Goal: Task Accomplishment & Management: Use online tool/utility

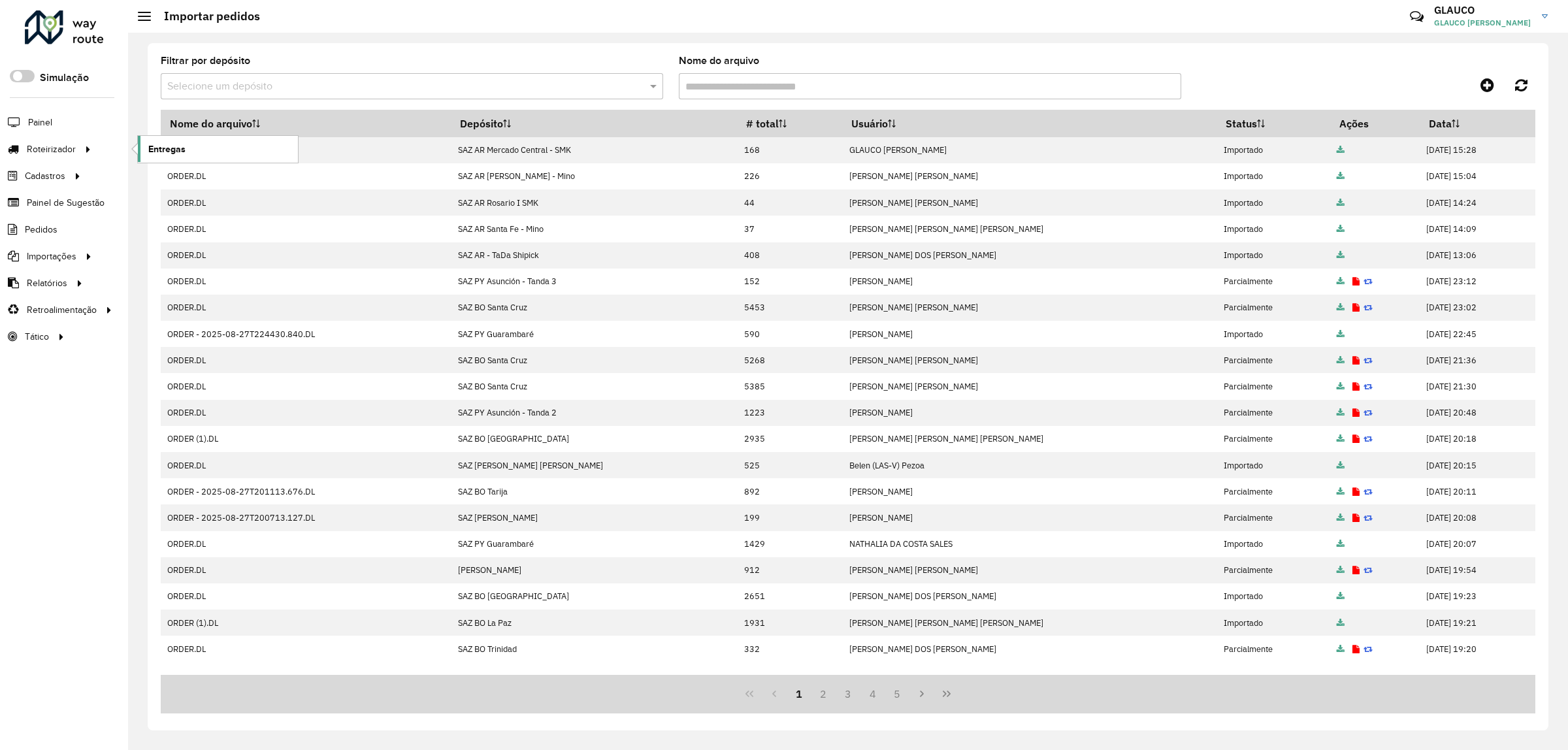
click at [173, 150] on span "Entregas" at bounding box center [167, 149] width 37 height 14
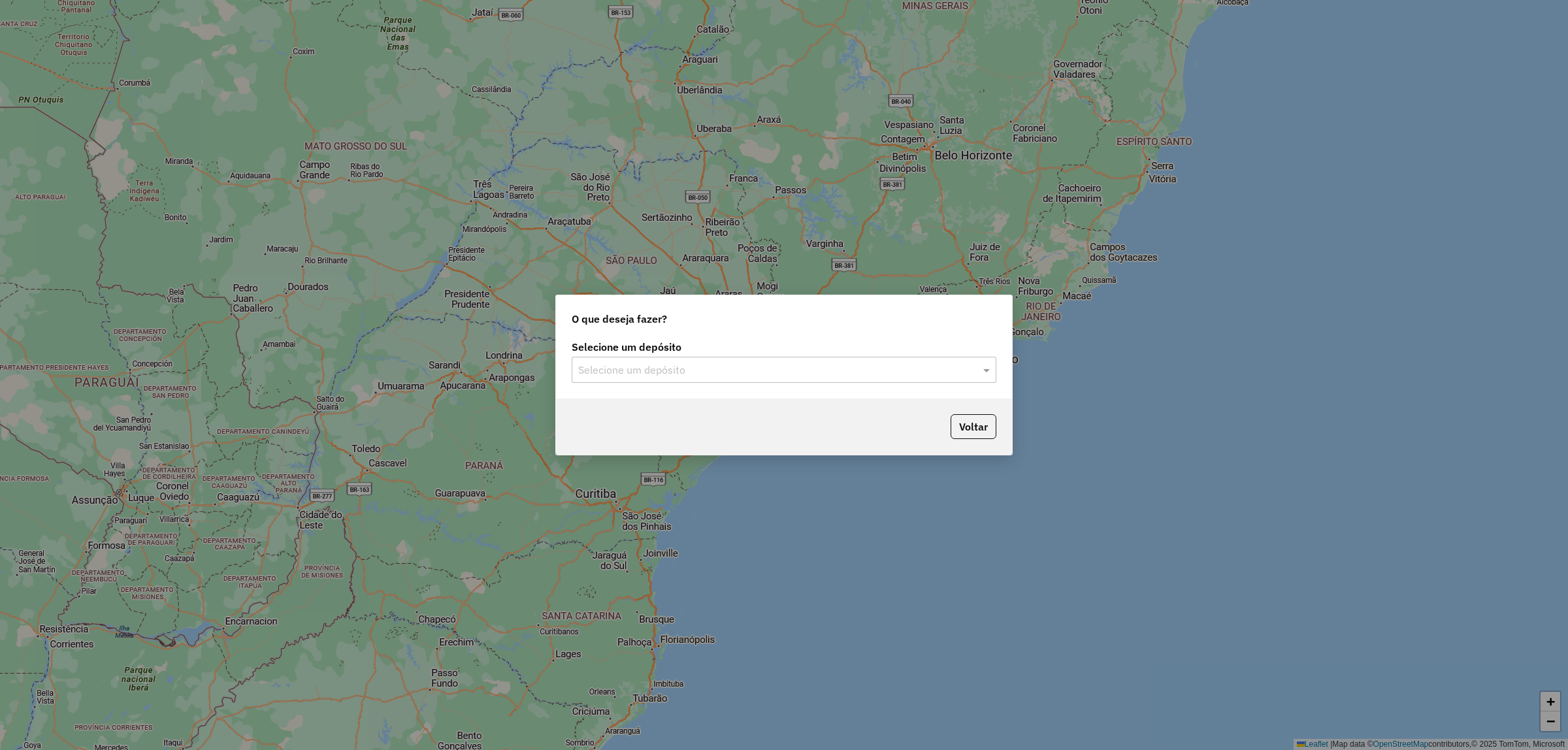
click at [707, 371] on input "text" at bounding box center [770, 370] width 385 height 16
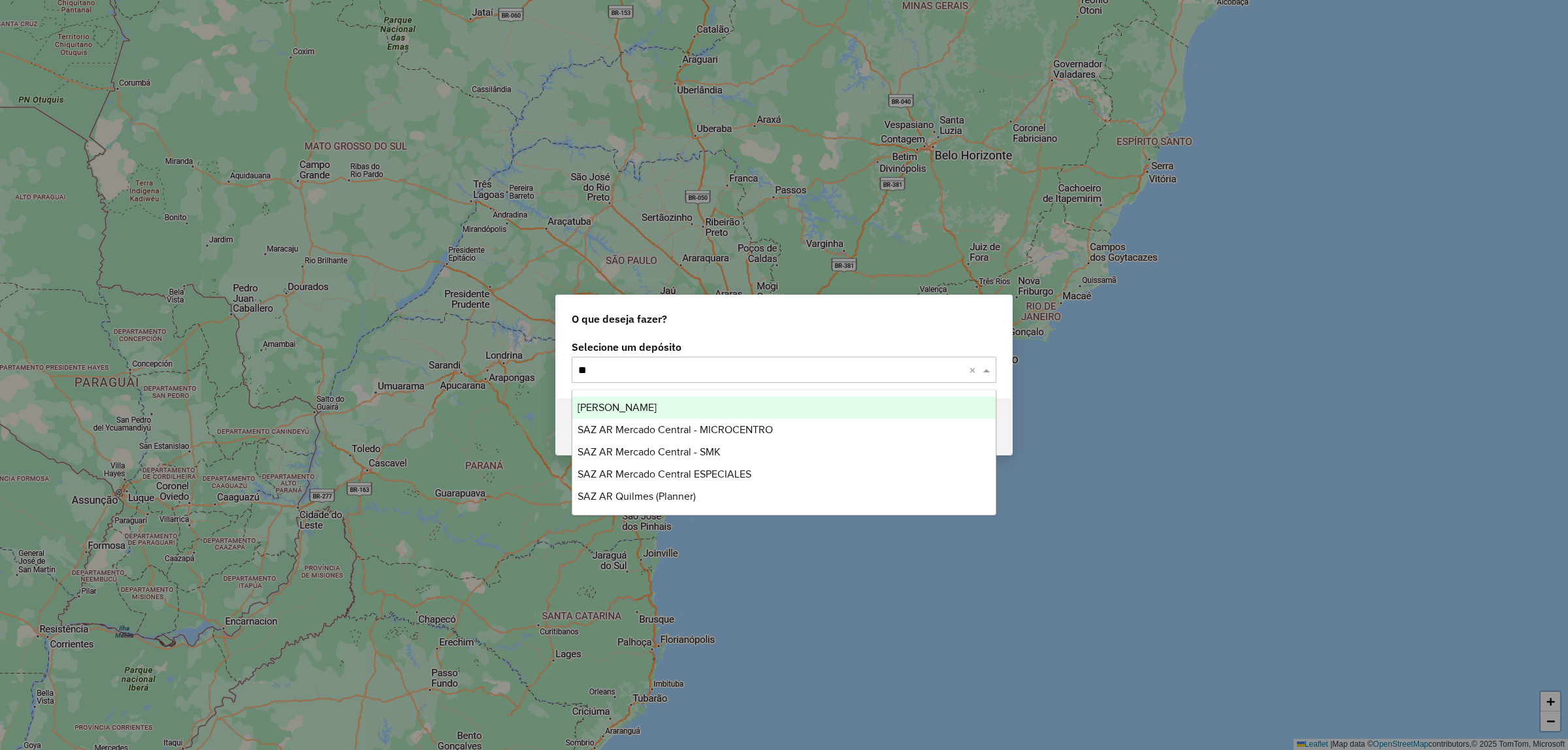
type input "***"
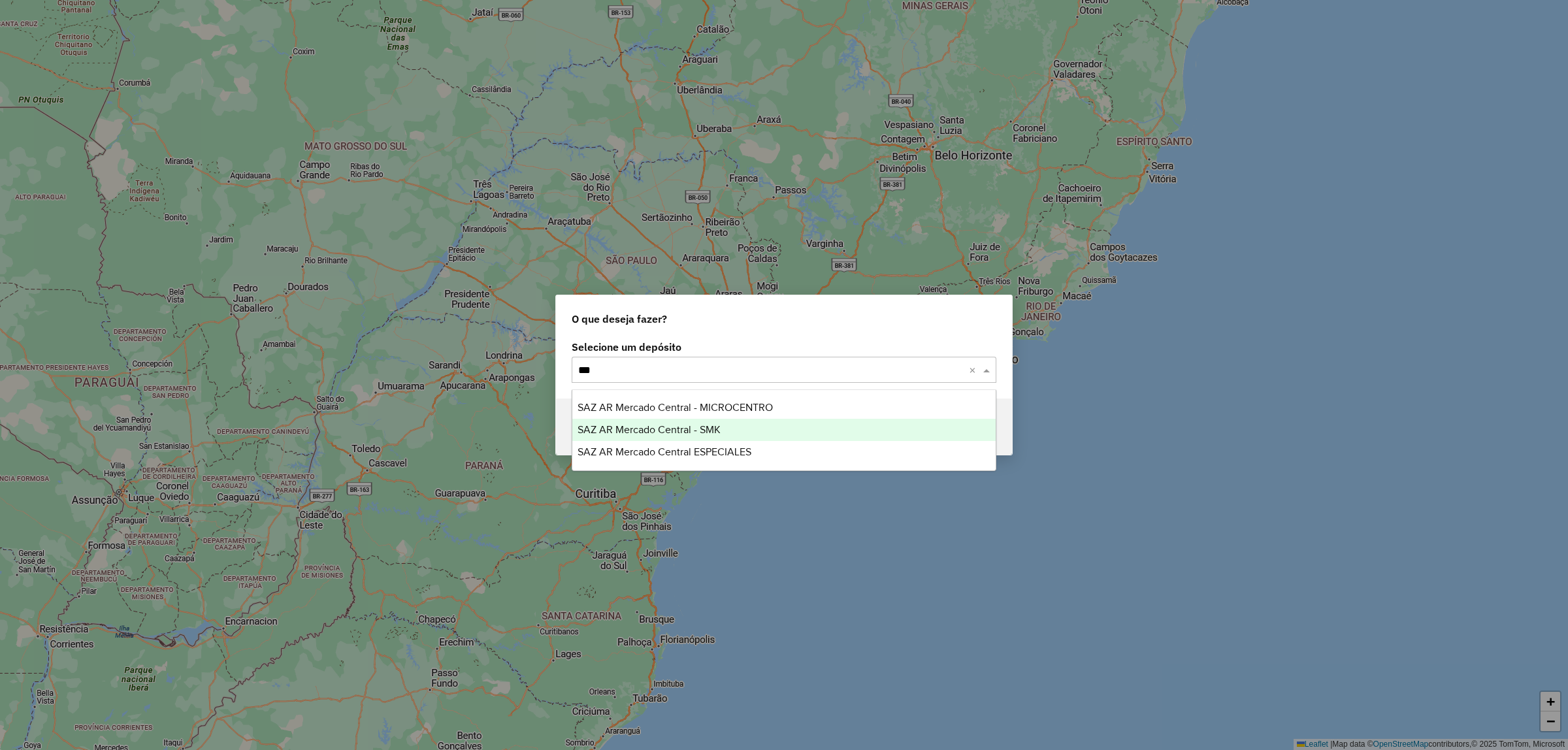
click at [700, 428] on span "SAZ AR Mercado Central - SMK" at bounding box center [648, 429] width 143 height 11
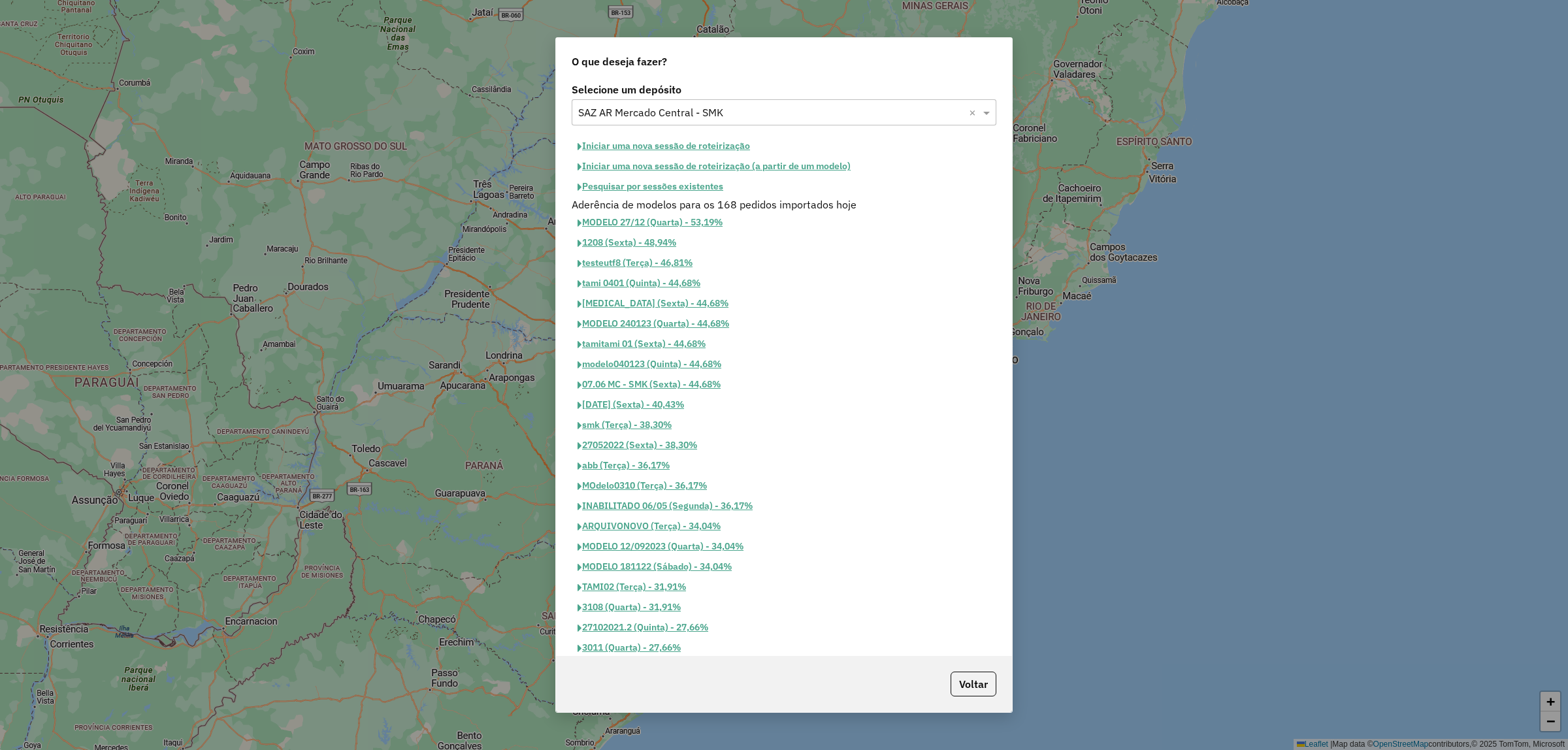
click at [644, 184] on button "Pesquisar por sessões existentes" at bounding box center [651, 187] width 157 height 20
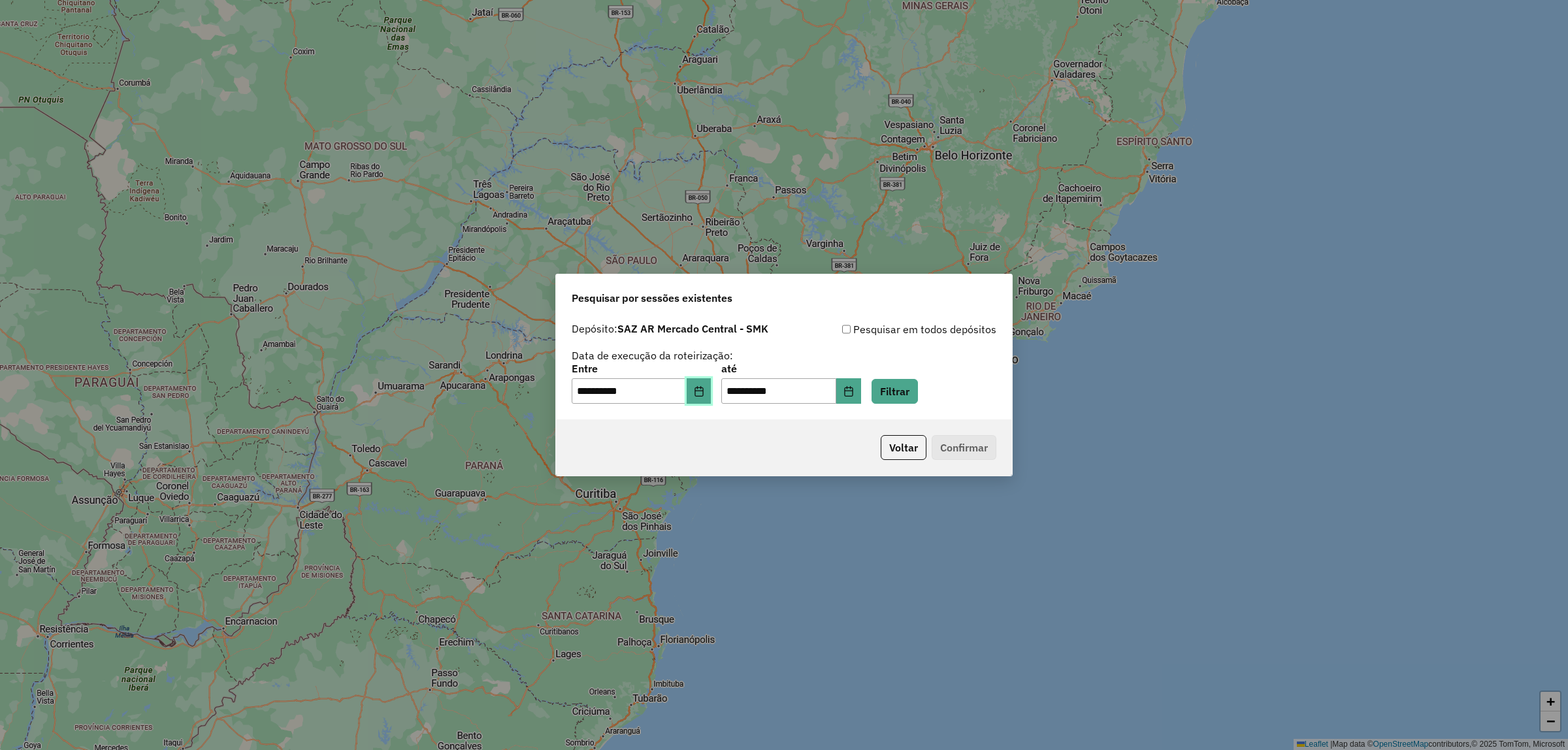
click at [703, 387] on icon "Choose Date" at bounding box center [699, 391] width 8 height 10
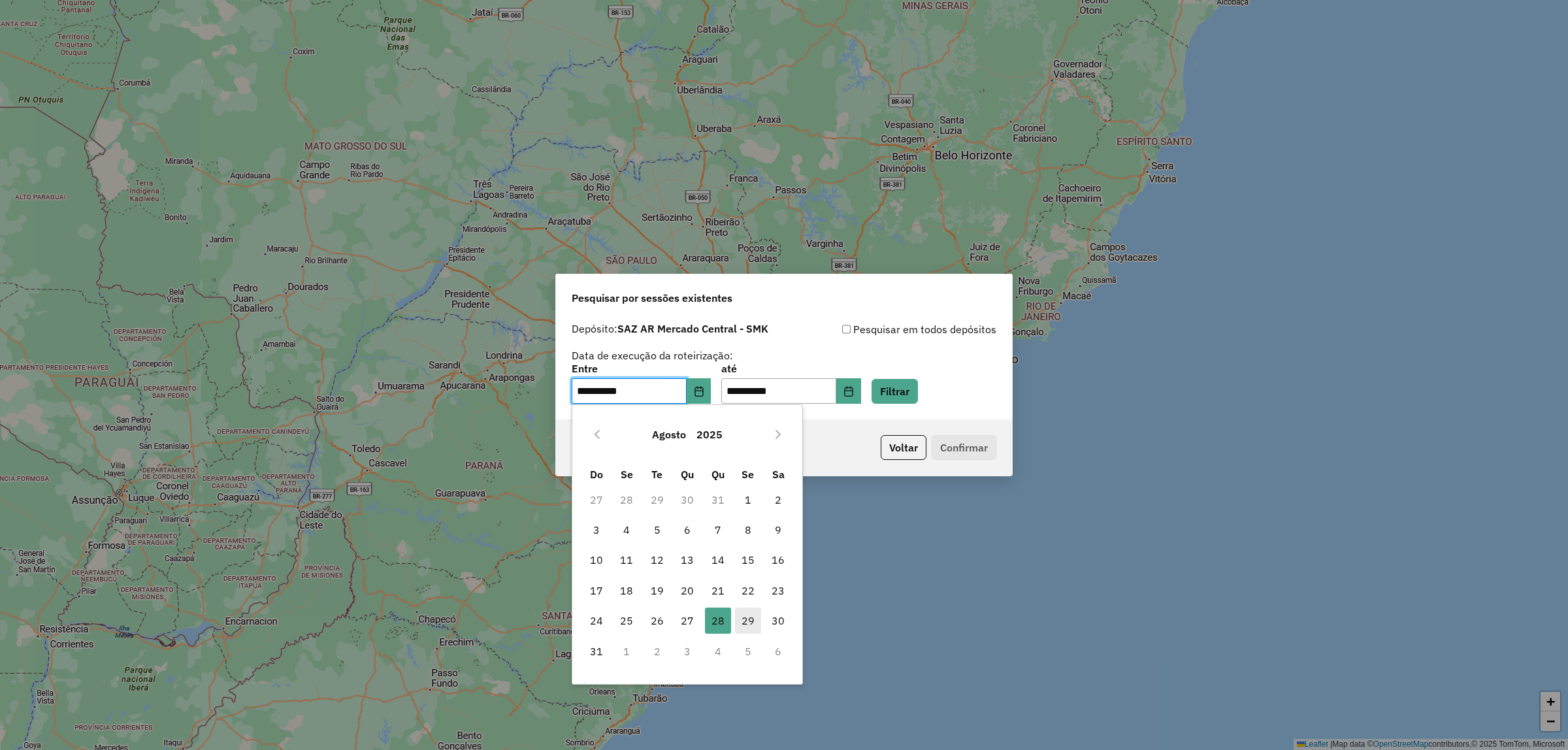
click at [747, 618] on span "29" at bounding box center [748, 620] width 26 height 26
type input "**********"
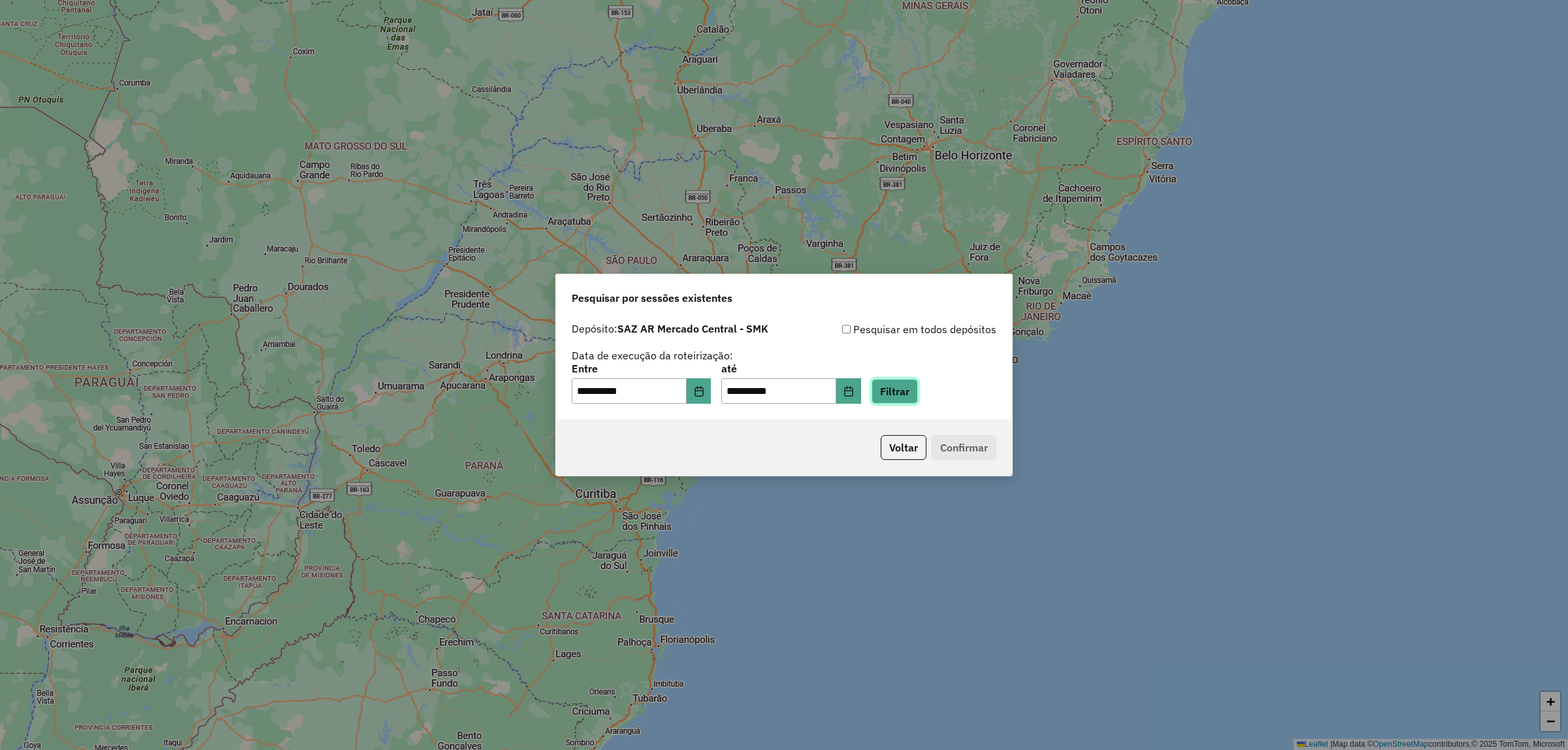
click at [912, 386] on button "Filtrar" at bounding box center [894, 390] width 46 height 24
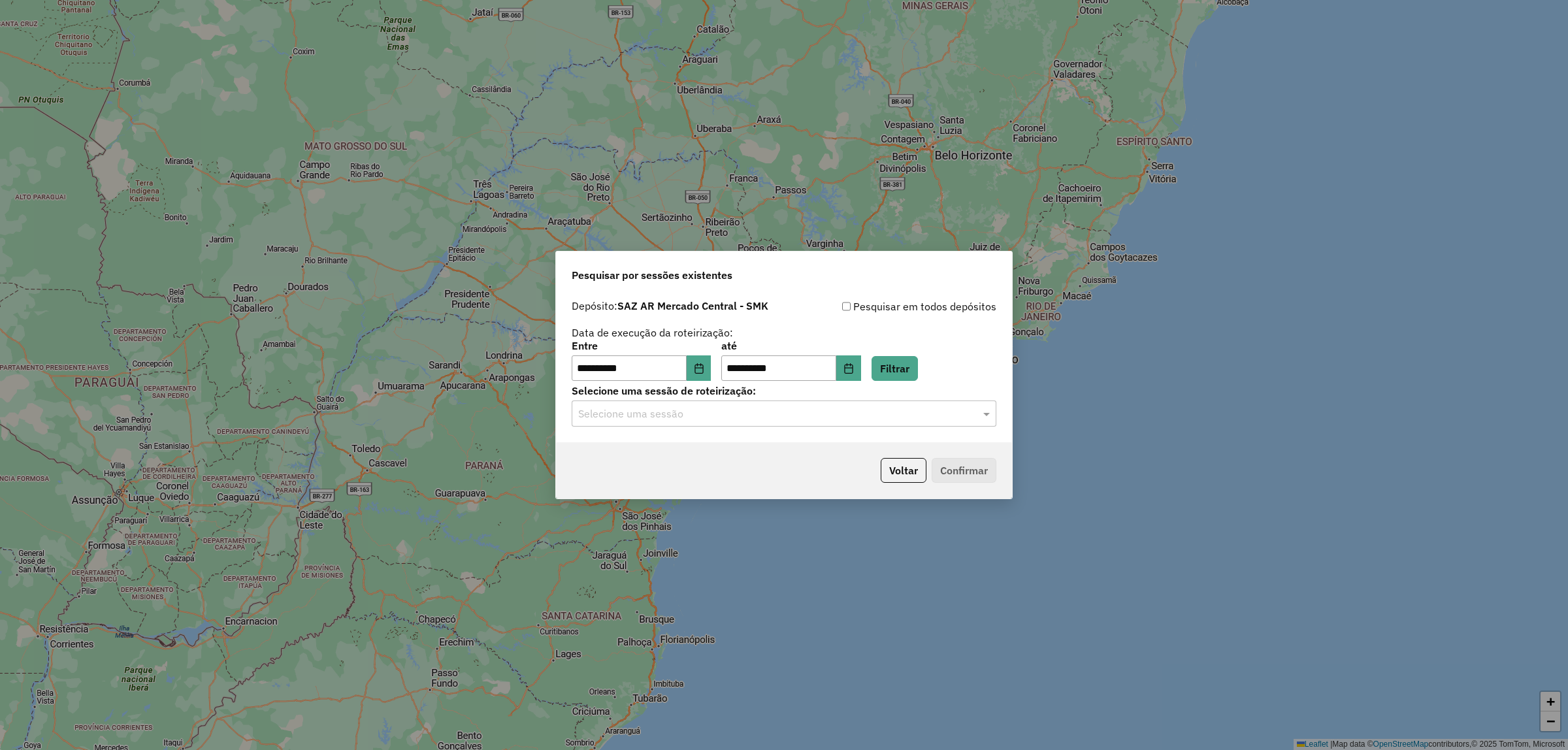
click at [687, 415] on input "text" at bounding box center [770, 414] width 385 height 16
click at [682, 446] on span "1254958 - 29/08/2025 15:32" at bounding box center [629, 451] width 105 height 11
click at [957, 467] on button "Confirmar" at bounding box center [964, 470] width 65 height 24
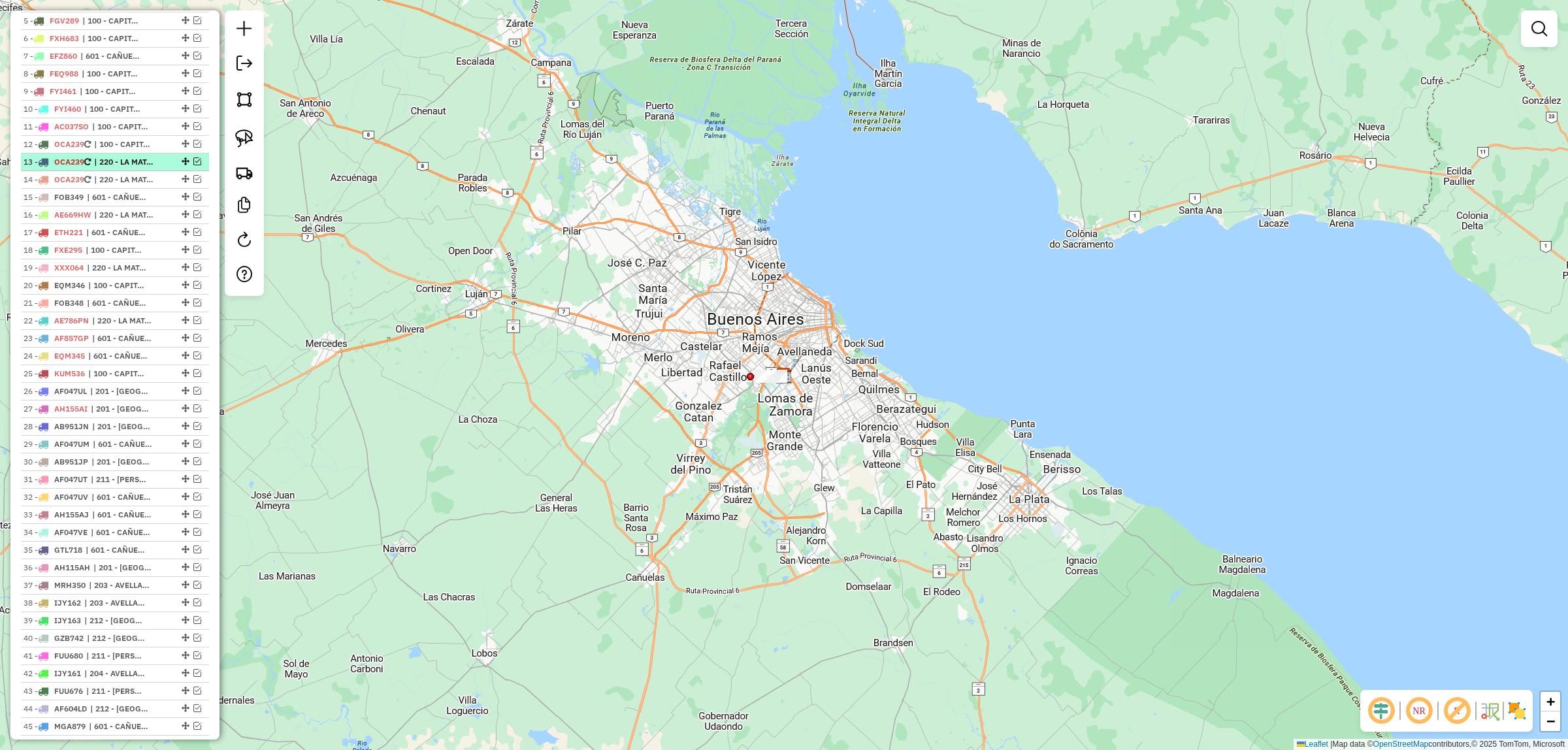
scroll to position [653, 0]
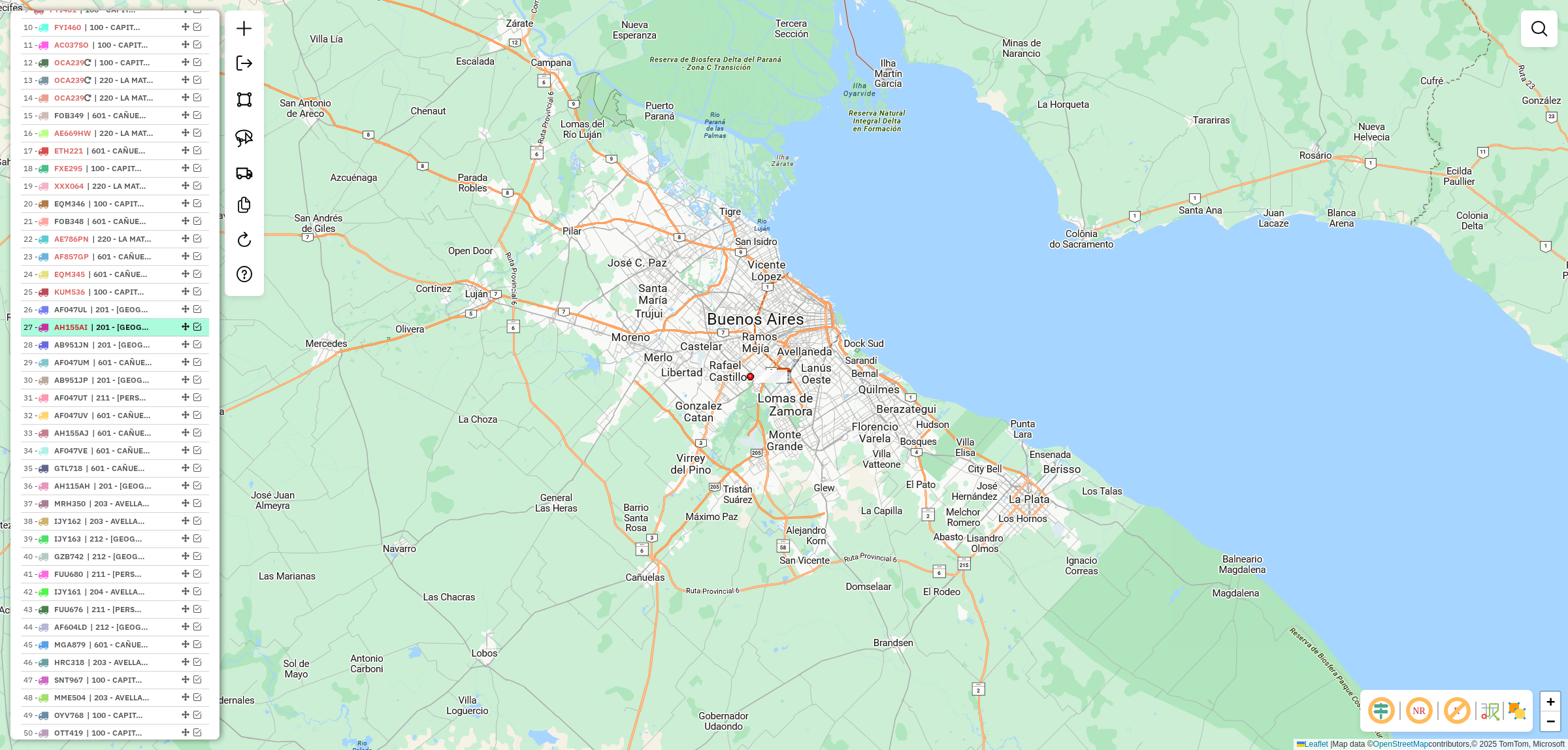
click at [90, 333] on div "27 - AH155AI | 201 - [GEOGRAPHIC_DATA] SUR" at bounding box center [93, 327] width 139 height 12
select select "**********"
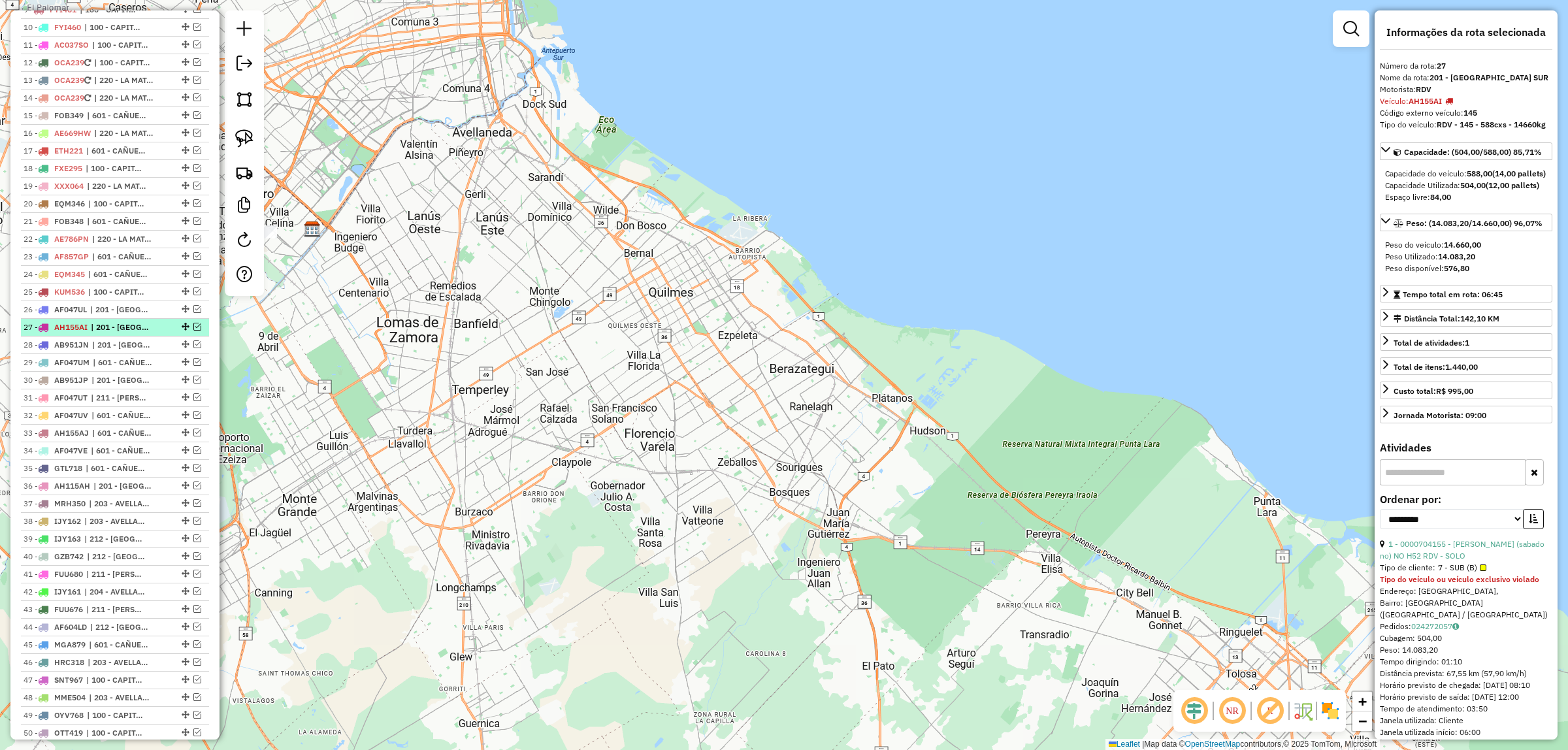
scroll to position [572, 0]
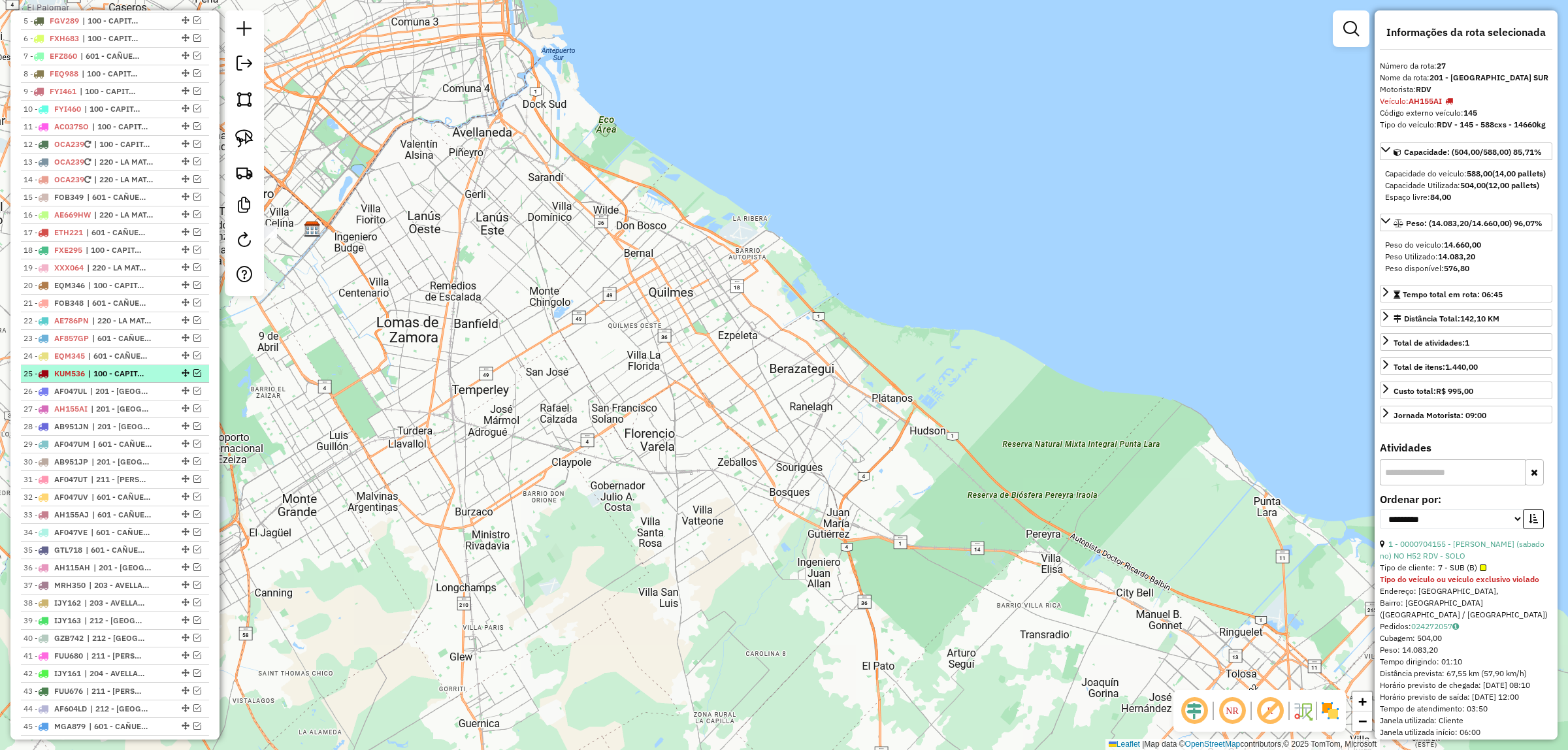
click at [88, 372] on div "25 - KUM536 | 100 - CAPITAL FEDERAL" at bounding box center [93, 373] width 139 height 12
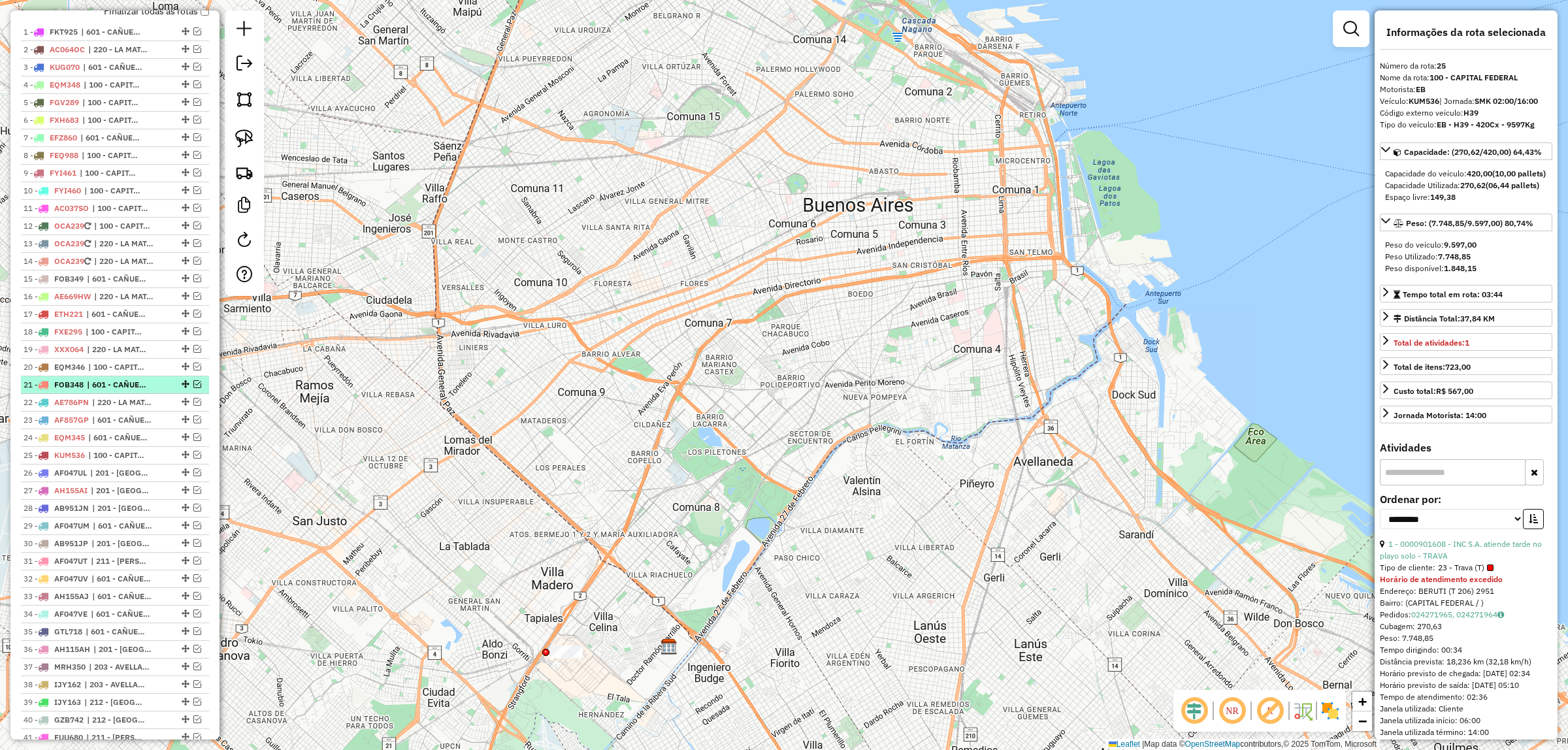
scroll to position [245, 0]
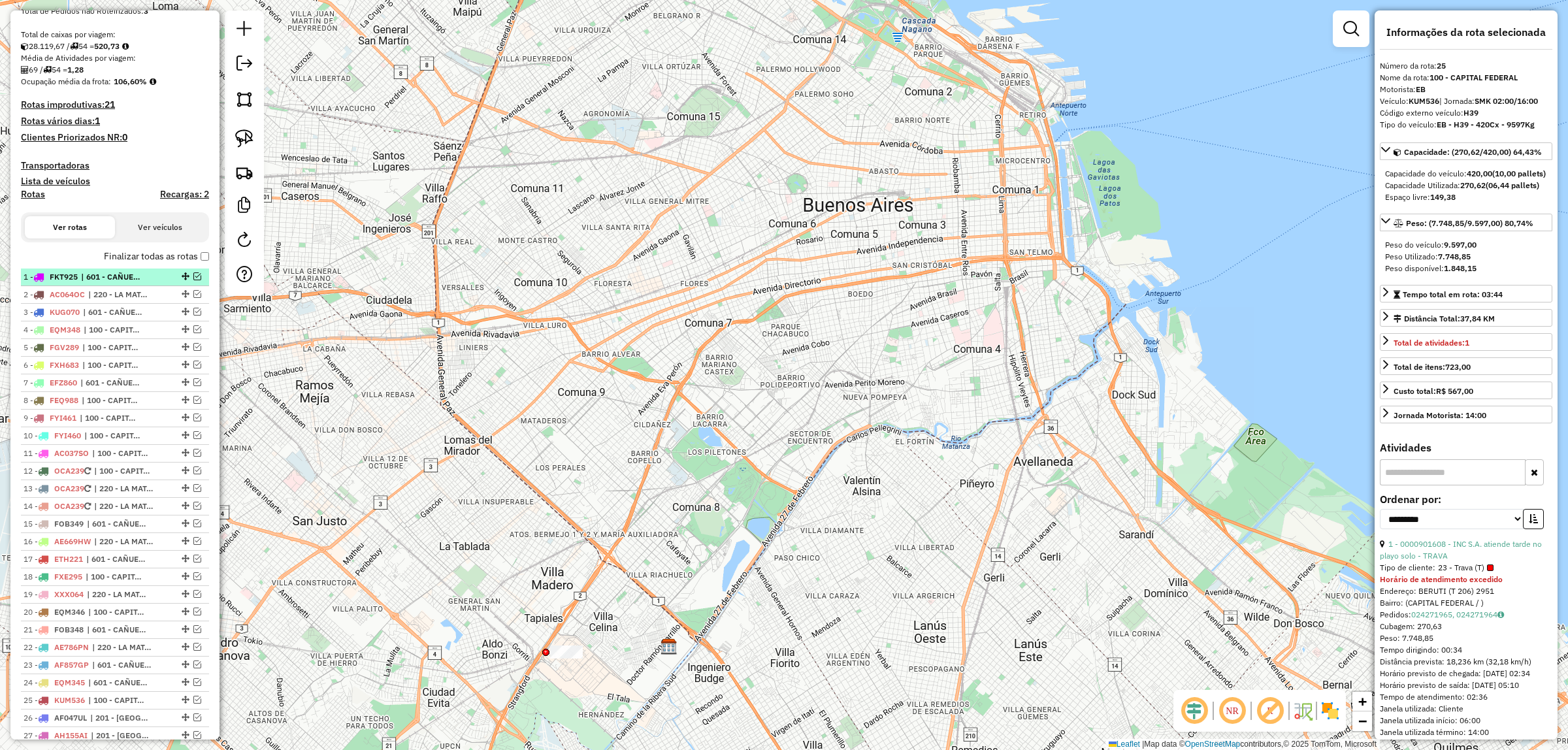
click at [93, 275] on span "| 601 - CAÑUELAS y LOBOS - RDV" at bounding box center [111, 277] width 60 height 12
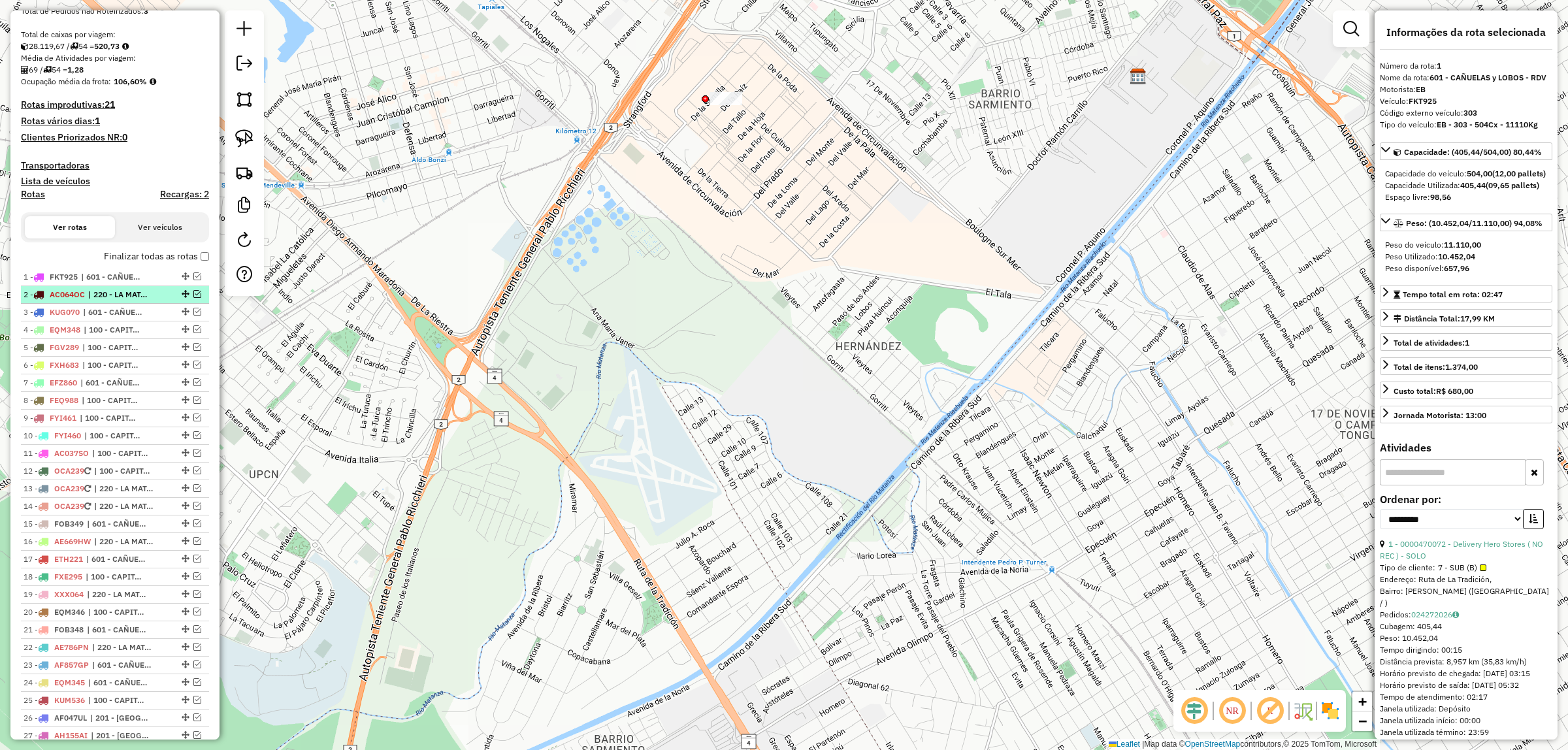
click at [93, 291] on span "| 220 - LA MATANZA" at bounding box center [117, 295] width 60 height 12
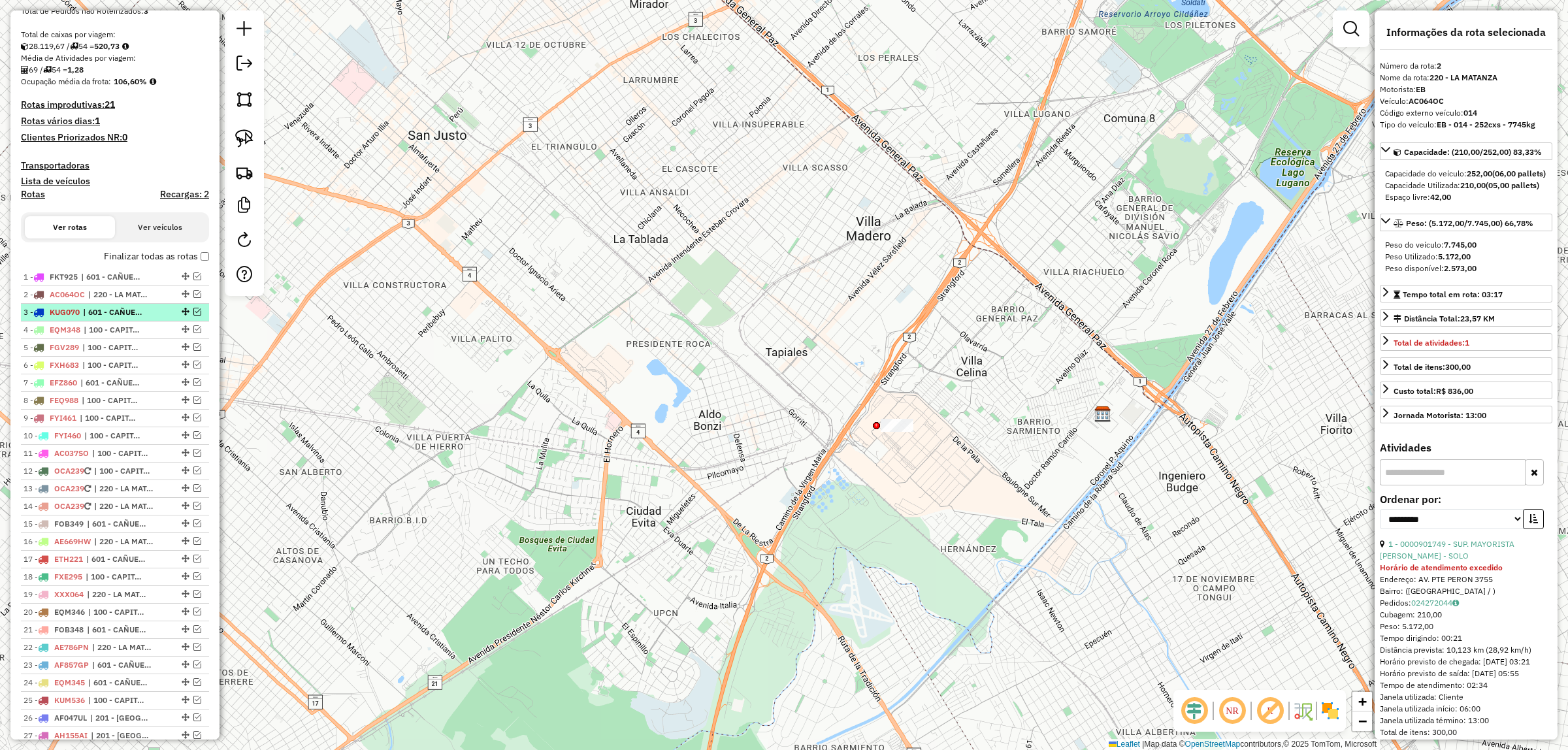
click at [93, 317] on span "| 601 - CAÑUELAS y LOBOS - RDV" at bounding box center [112, 312] width 60 height 12
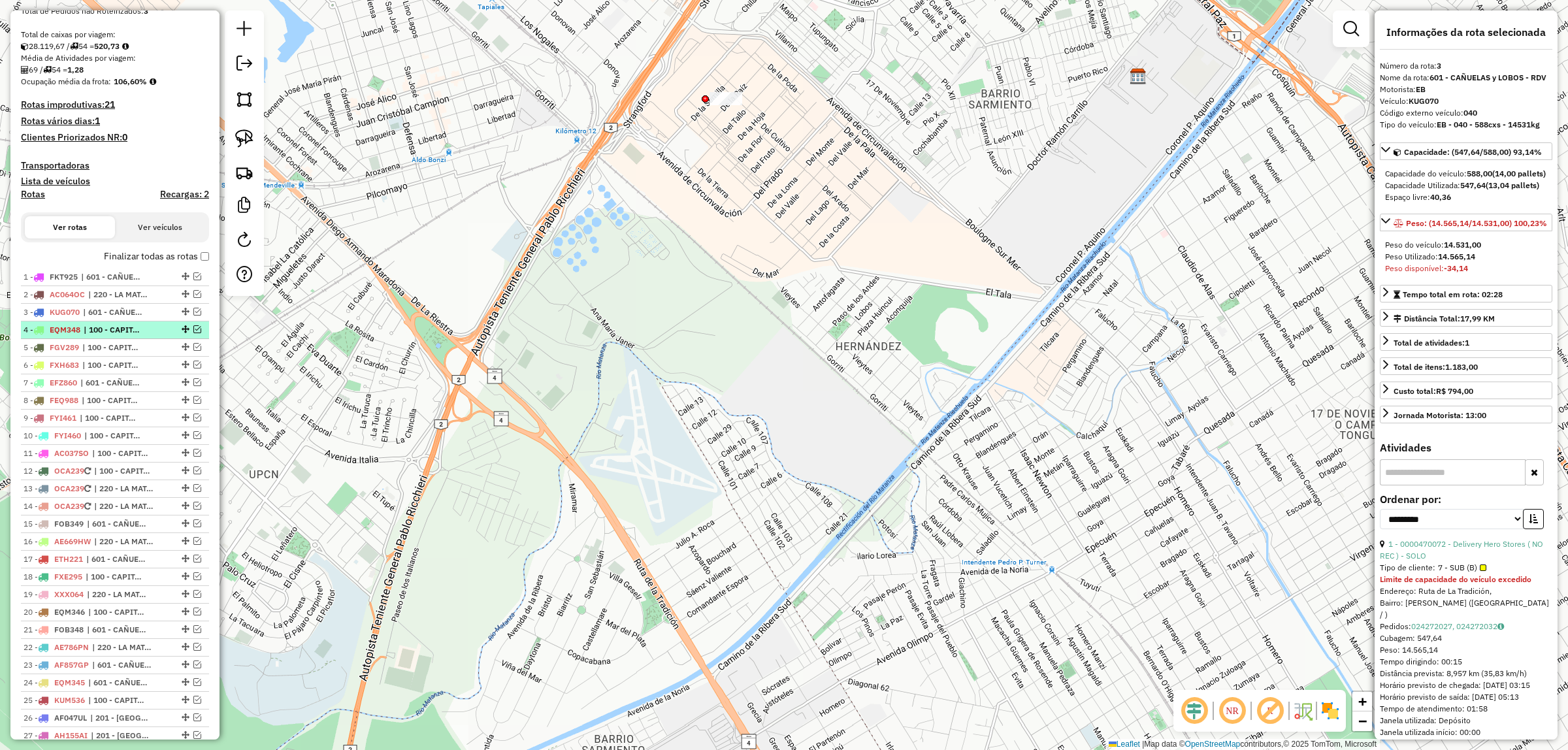
click at [95, 329] on span "| 100 - CAPITAL FEDERAL" at bounding box center [113, 329] width 60 height 12
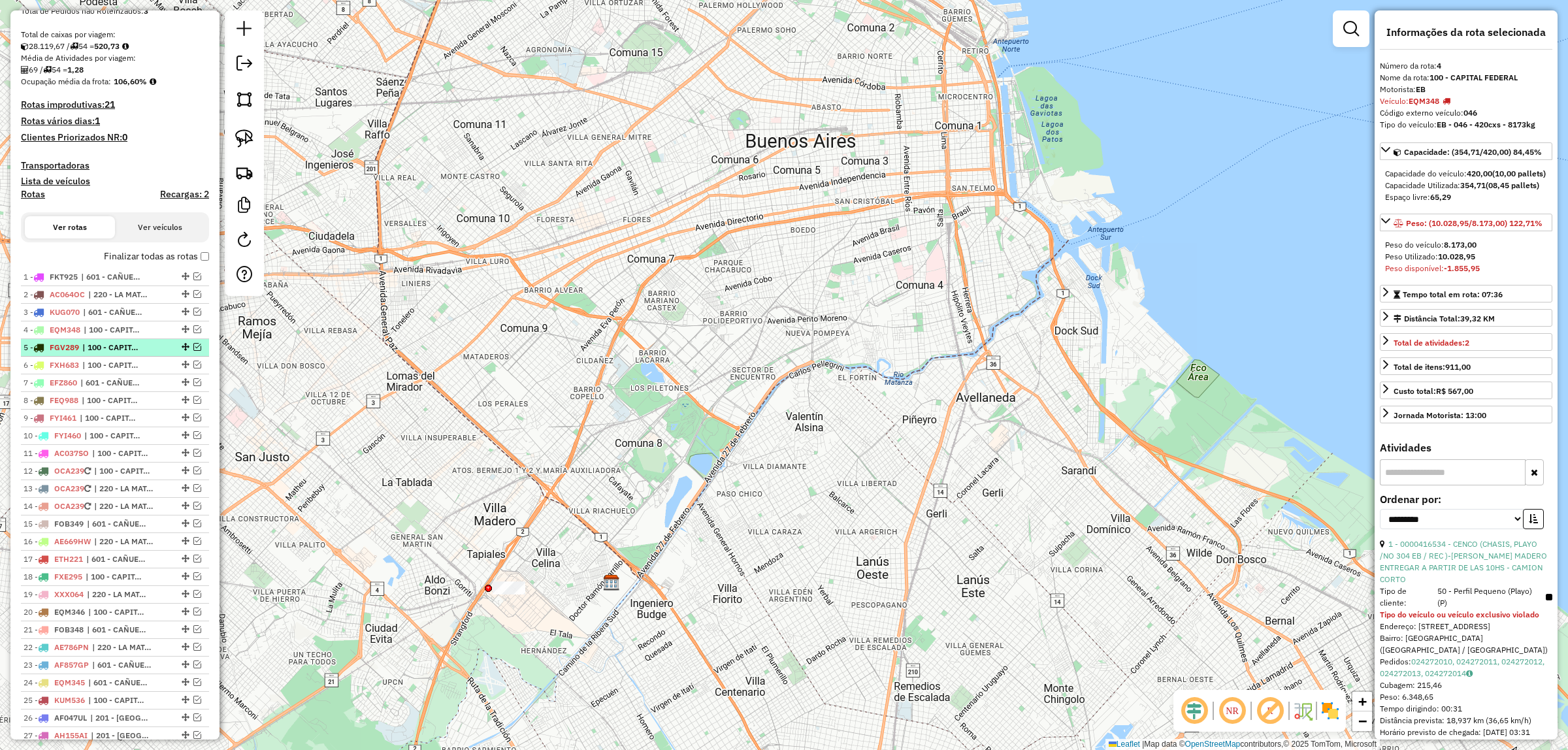
click at [96, 345] on span "| 100 - CAPITAL FEDERAL" at bounding box center [112, 347] width 60 height 12
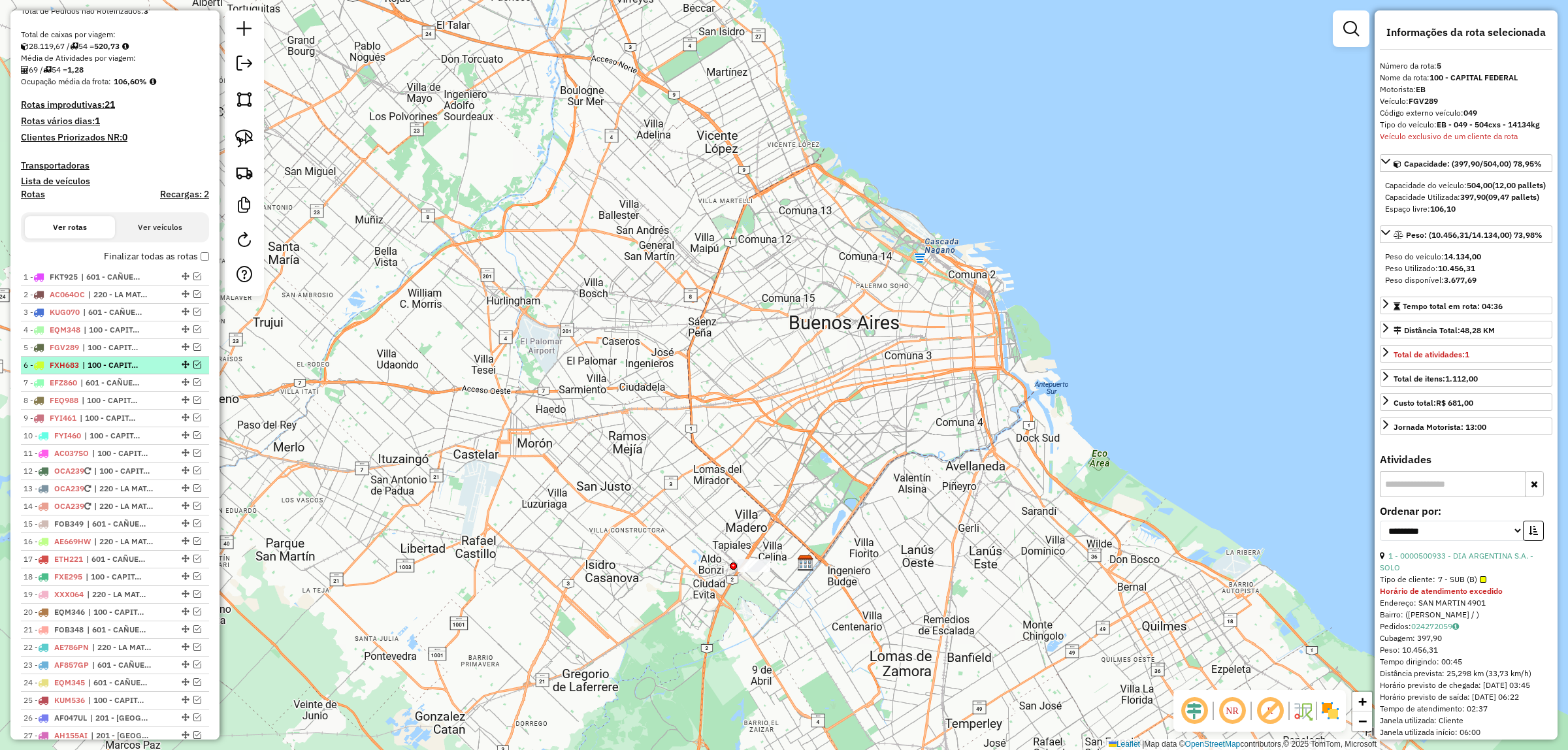
click at [102, 363] on span "| 100 - CAPITAL FEDERAL" at bounding box center [112, 365] width 60 height 12
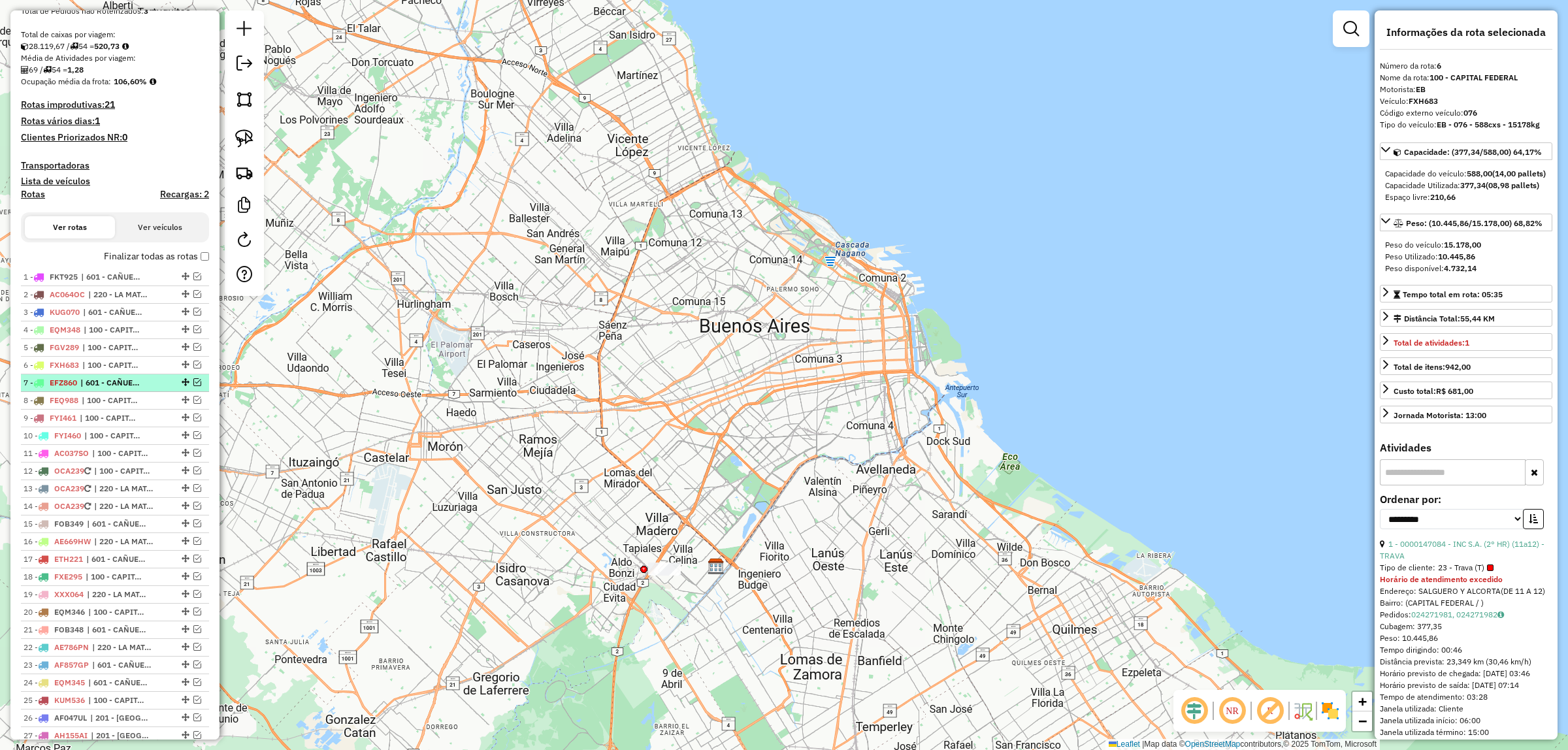
click at [100, 383] on span "| 601 - CAÑUELAS y LOBOS - RDV" at bounding box center [110, 383] width 60 height 12
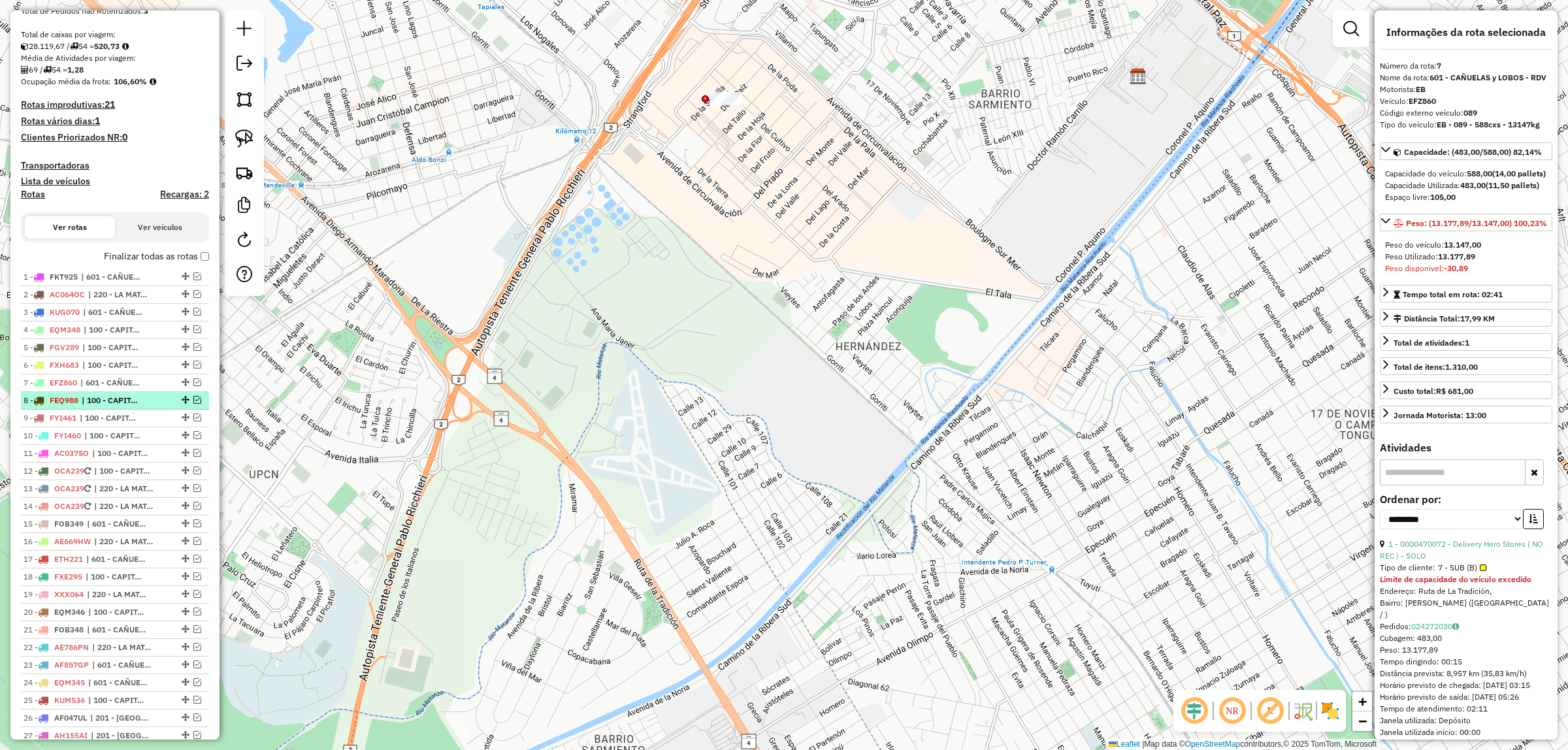
click at [103, 400] on span "| 100 - CAPITAL FEDERAL" at bounding box center [112, 400] width 60 height 12
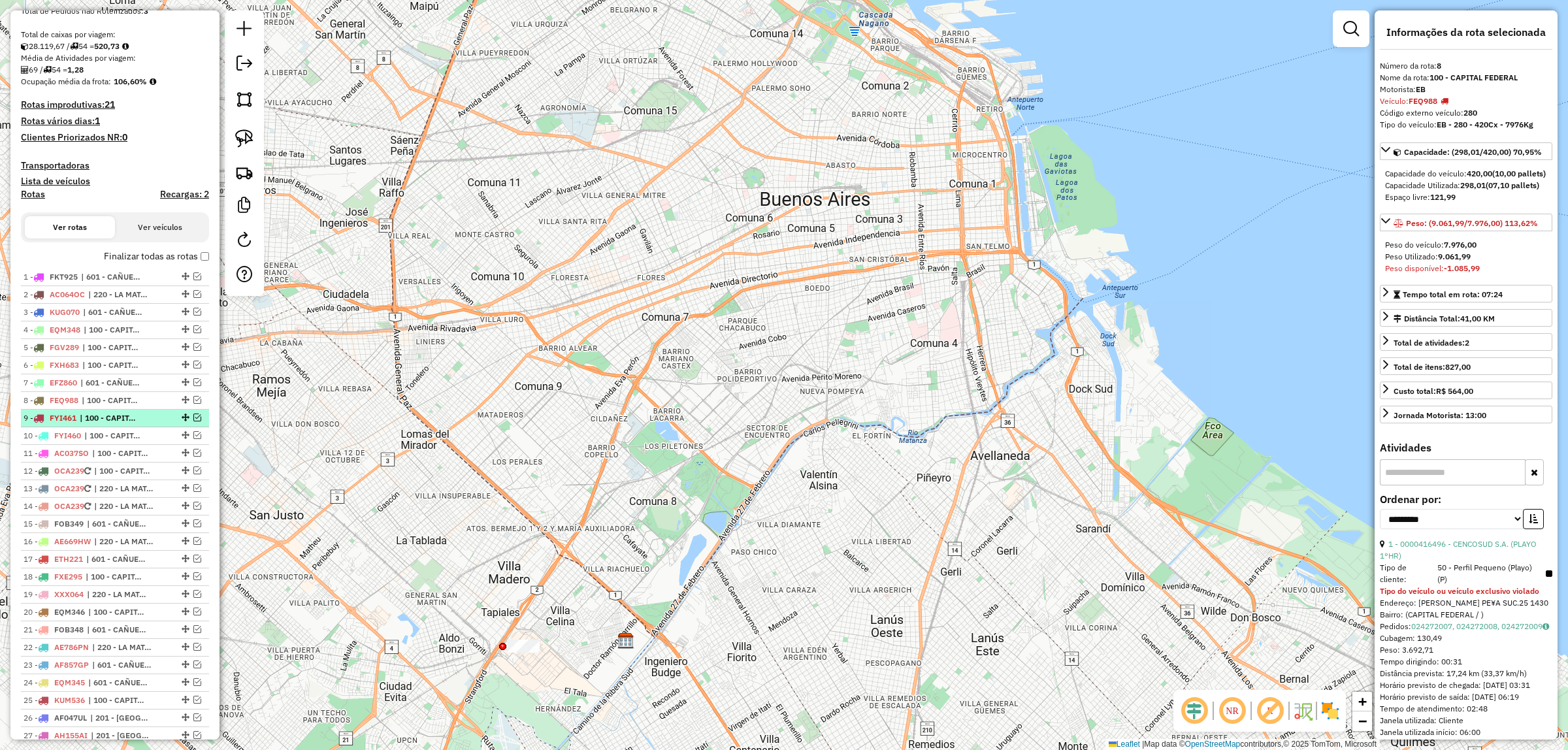
click at [103, 416] on span "| 100 - CAPITAL FEDERAL" at bounding box center [109, 418] width 60 height 12
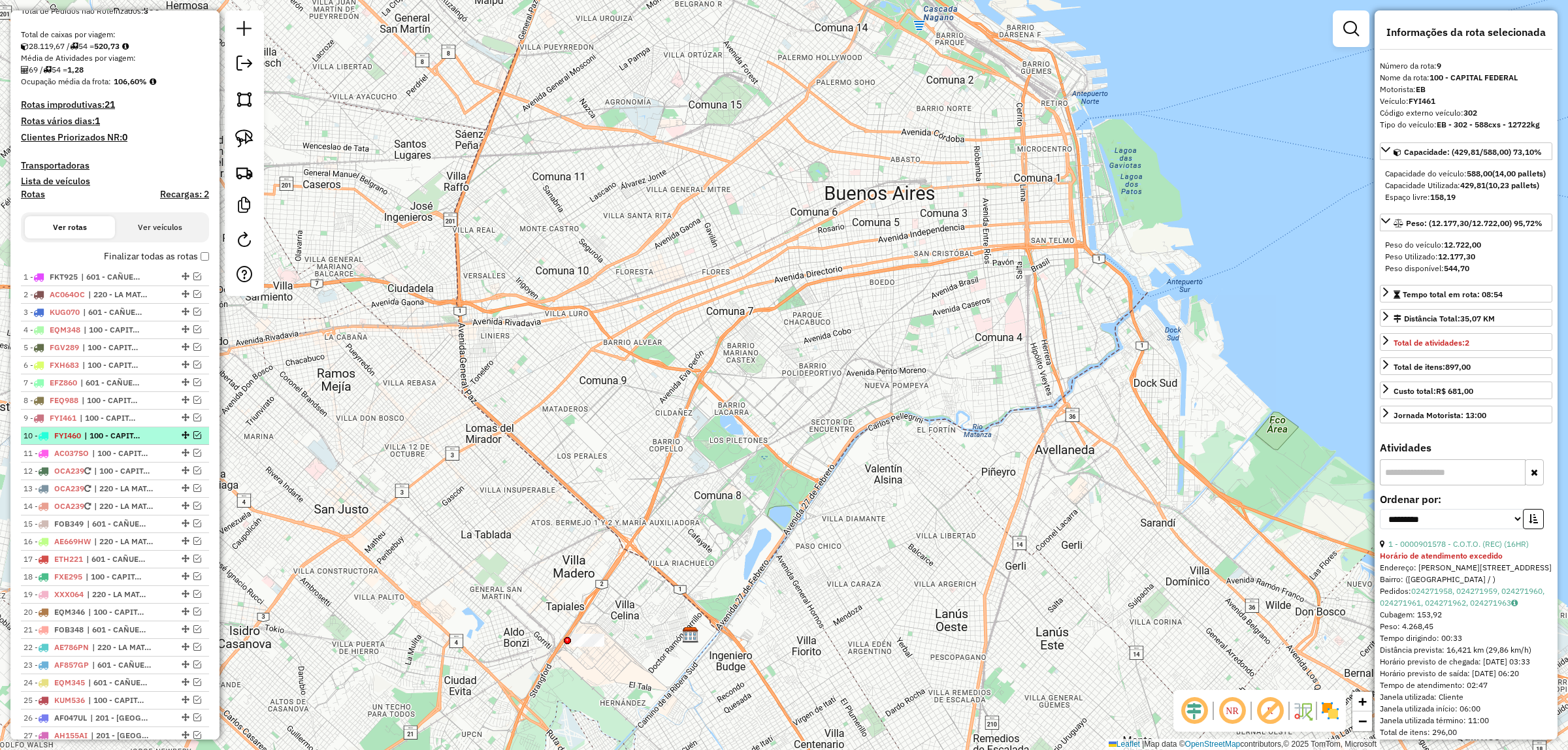
click at [106, 430] on span "| 100 - CAPITAL FEDERAL" at bounding box center [114, 436] width 60 height 12
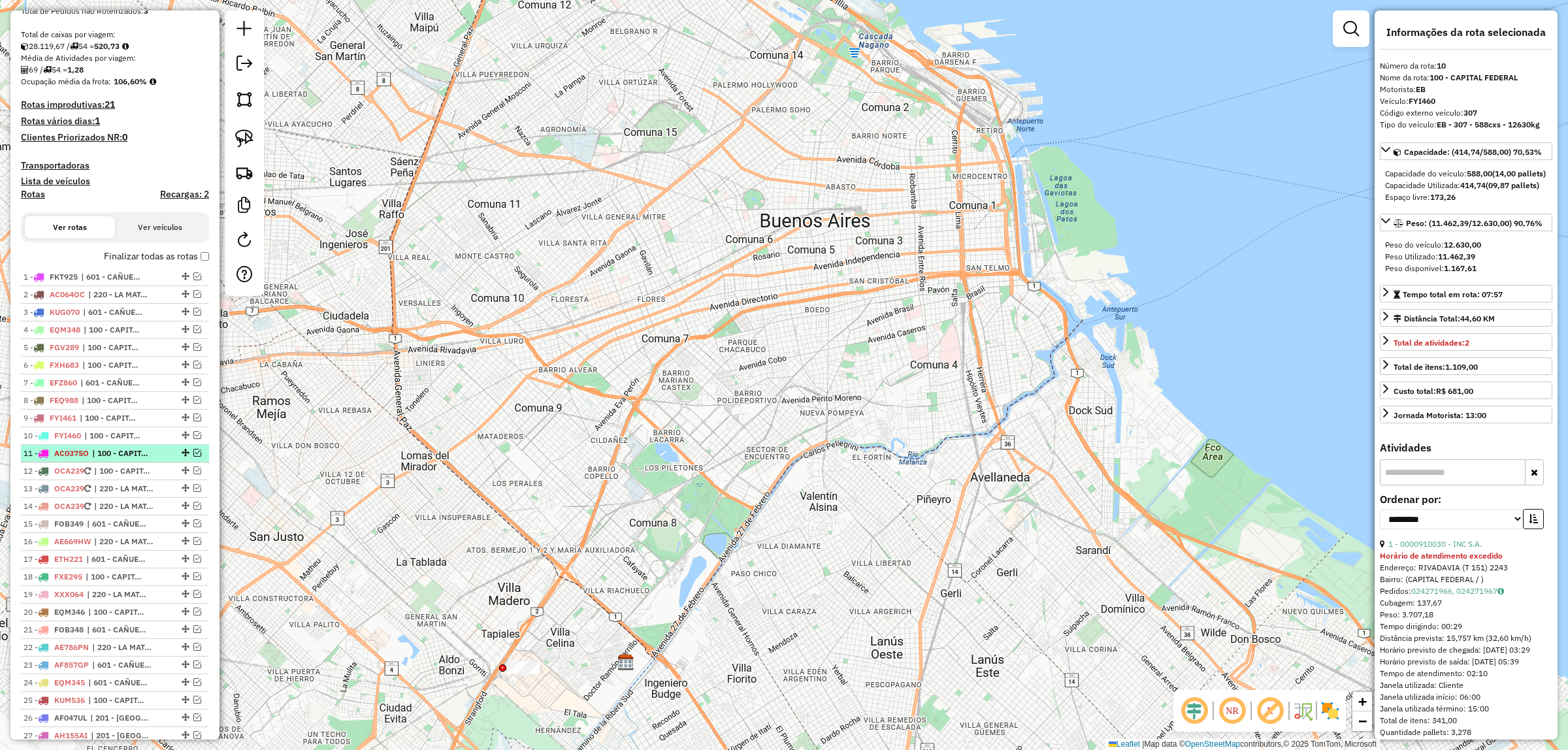
click at [106, 451] on span "| 100 - CAPITAL FEDERAL" at bounding box center [122, 454] width 60 height 12
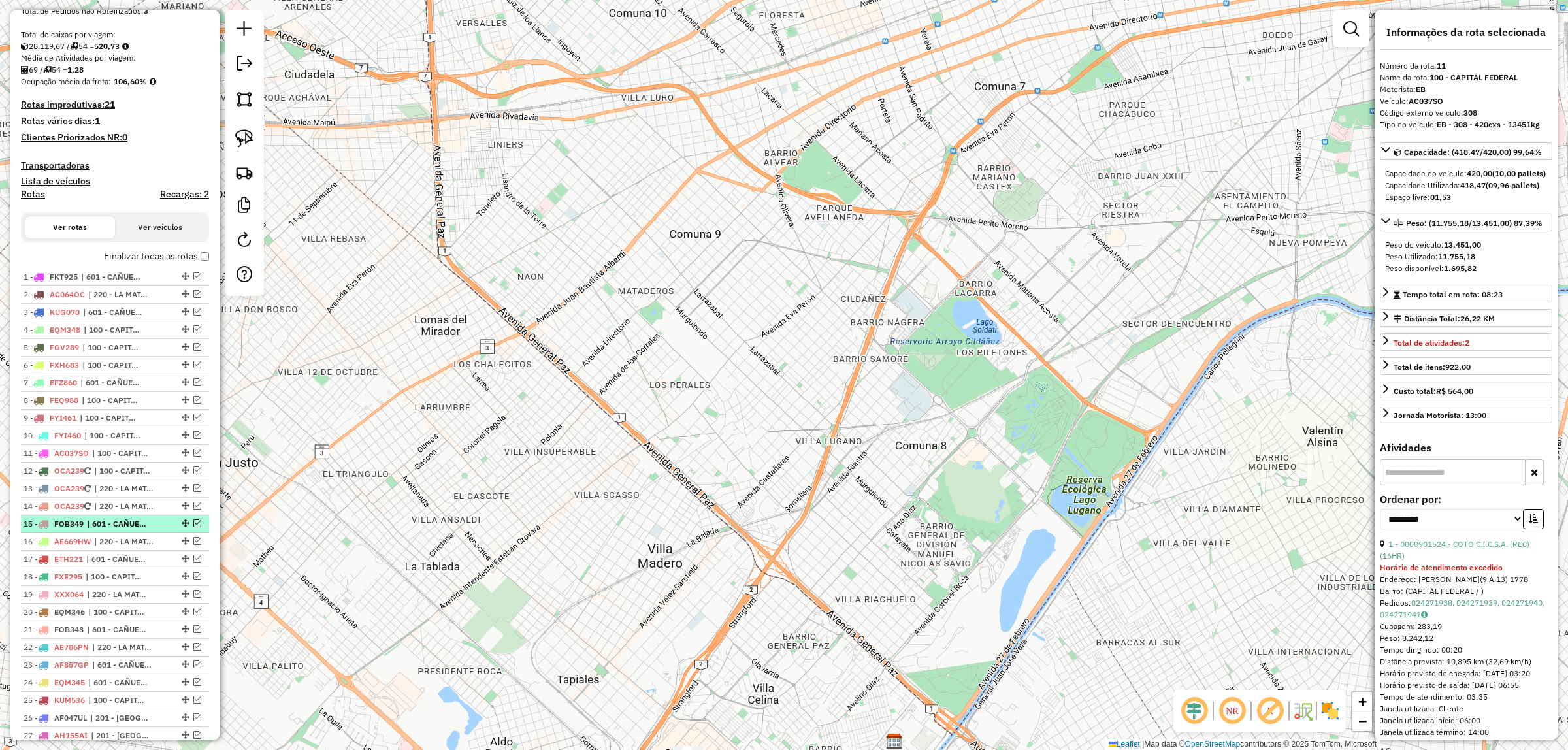
click at [106, 530] on span "| 601 - CAÑUELAS y LOBOS - RDV" at bounding box center [117, 524] width 60 height 12
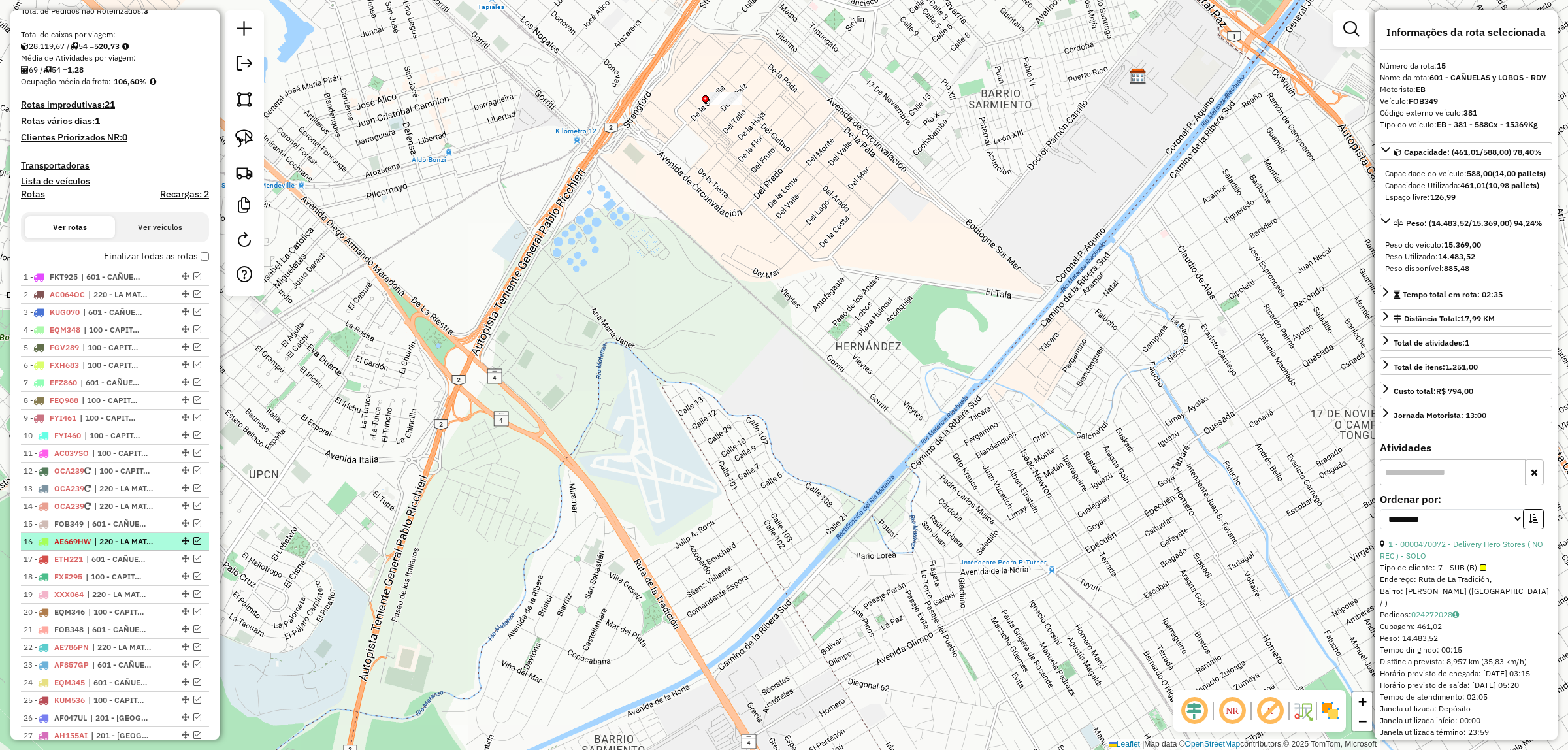
click at [109, 546] on span "| 220 - LA MATANZA" at bounding box center [123, 541] width 60 height 12
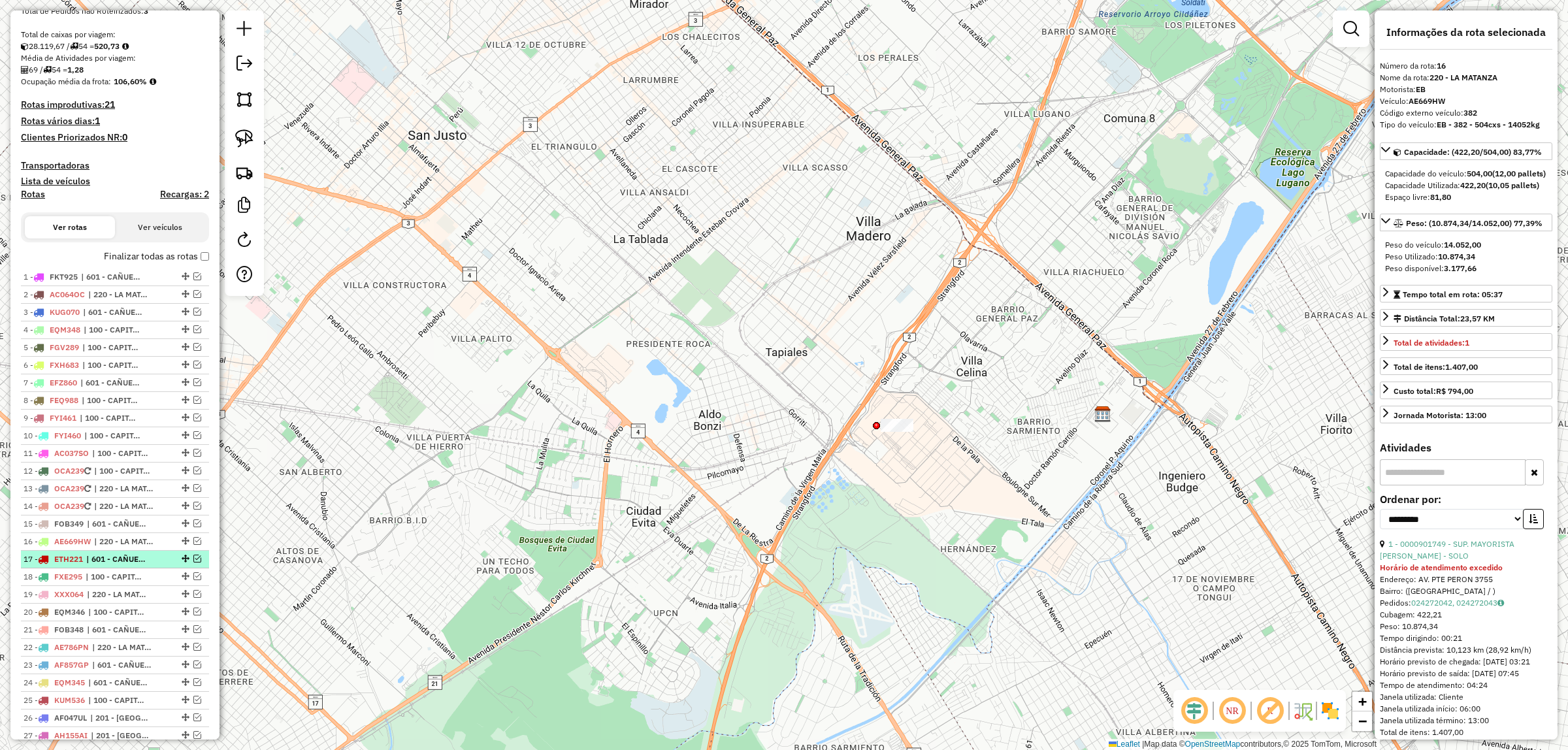
click at [105, 559] on span "| 601 - CAÑUELAS y LOBOS - RDV" at bounding box center [116, 559] width 60 height 12
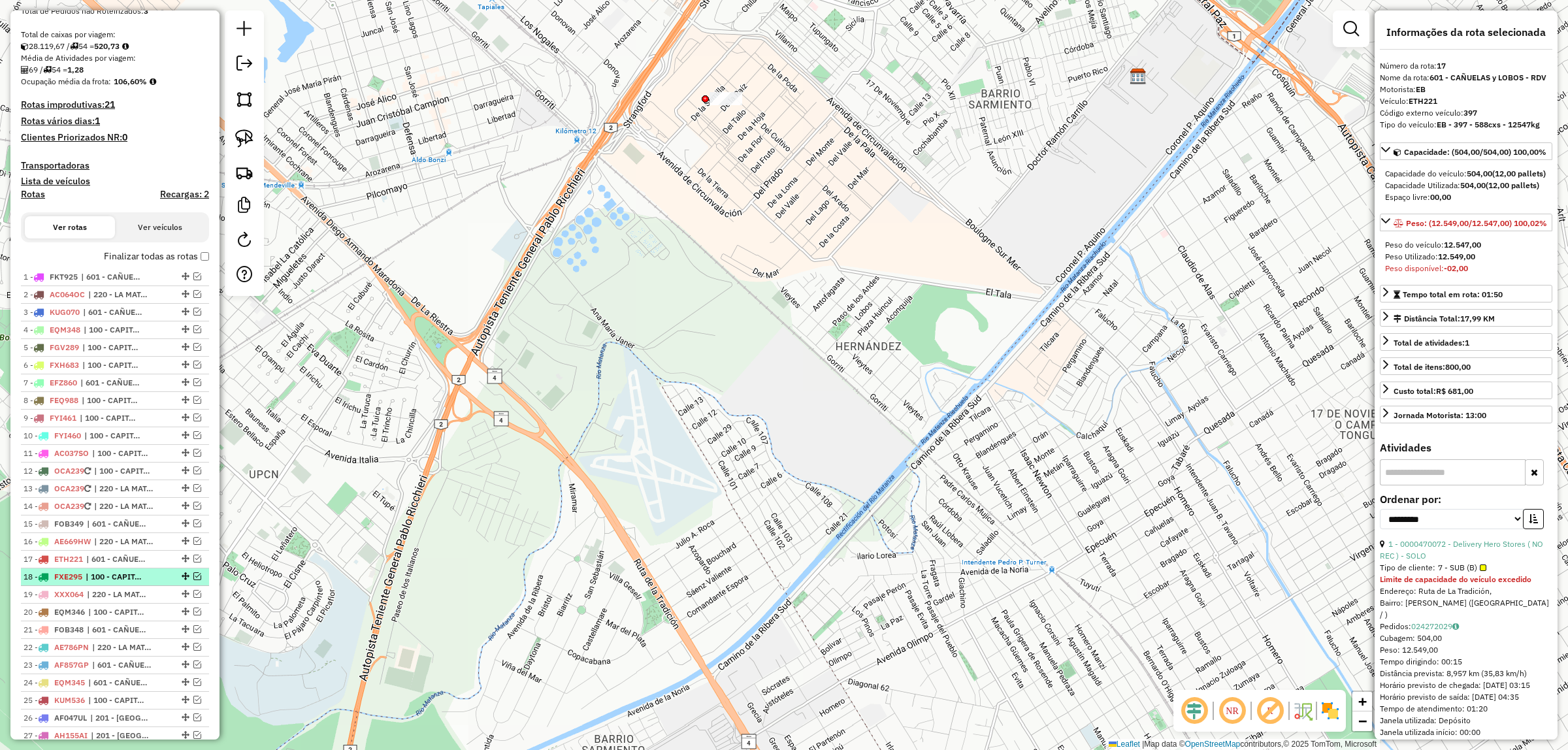
click at [108, 581] on span "| 100 - CAPITAL FEDERAL" at bounding box center [115, 577] width 60 height 12
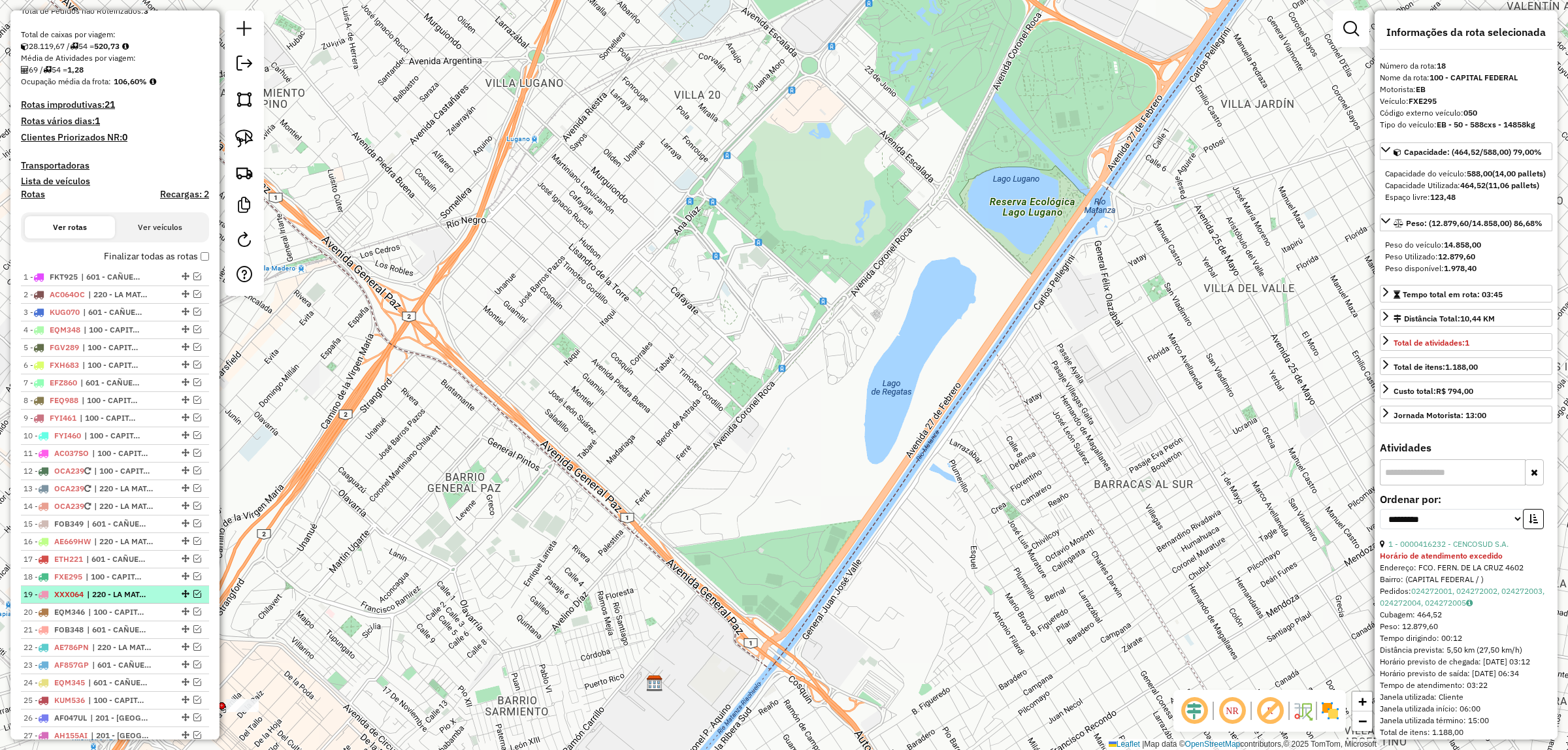
click at [111, 599] on span "| 220 - LA MATANZA" at bounding box center [117, 595] width 60 height 12
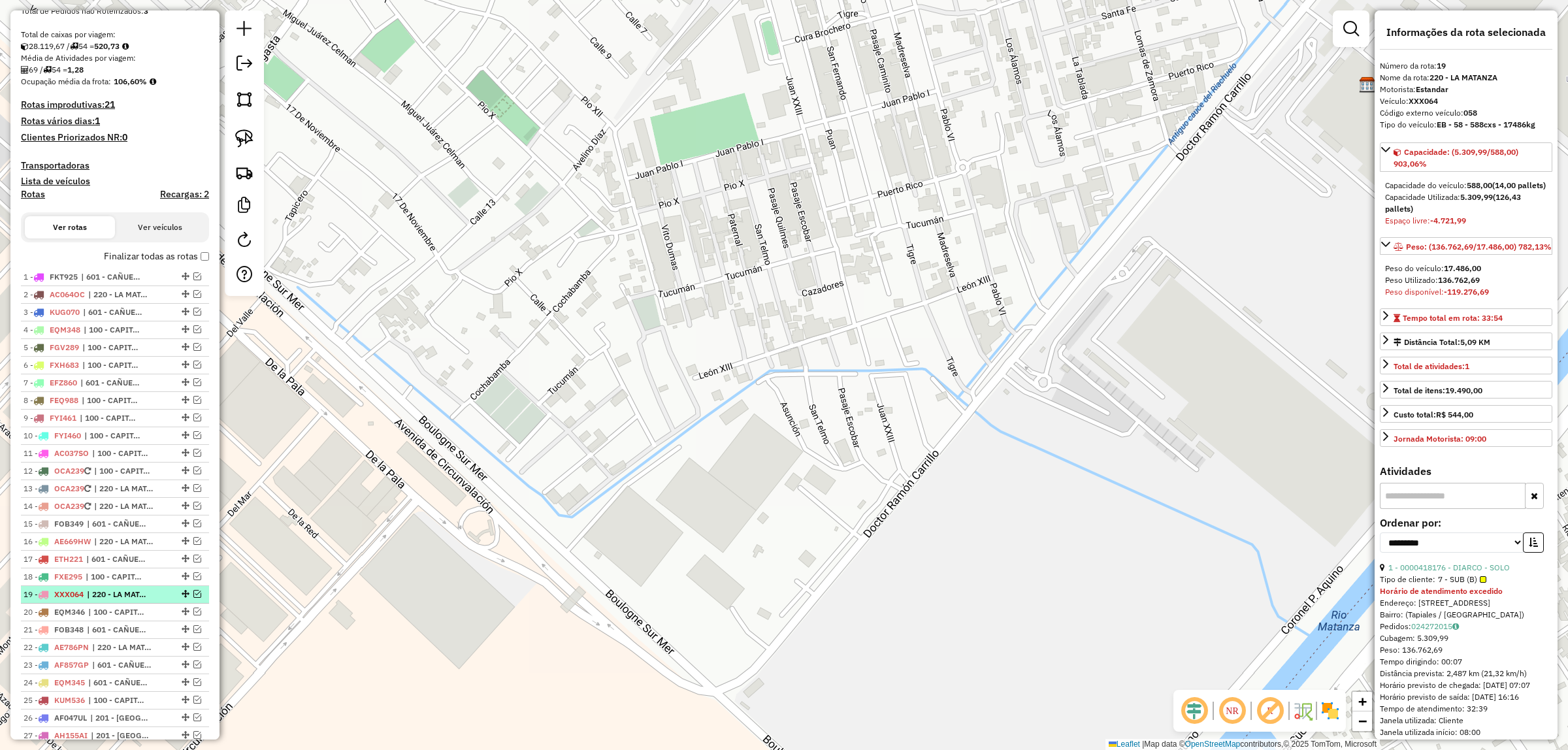
click at [194, 595] on em at bounding box center [197, 593] width 8 height 8
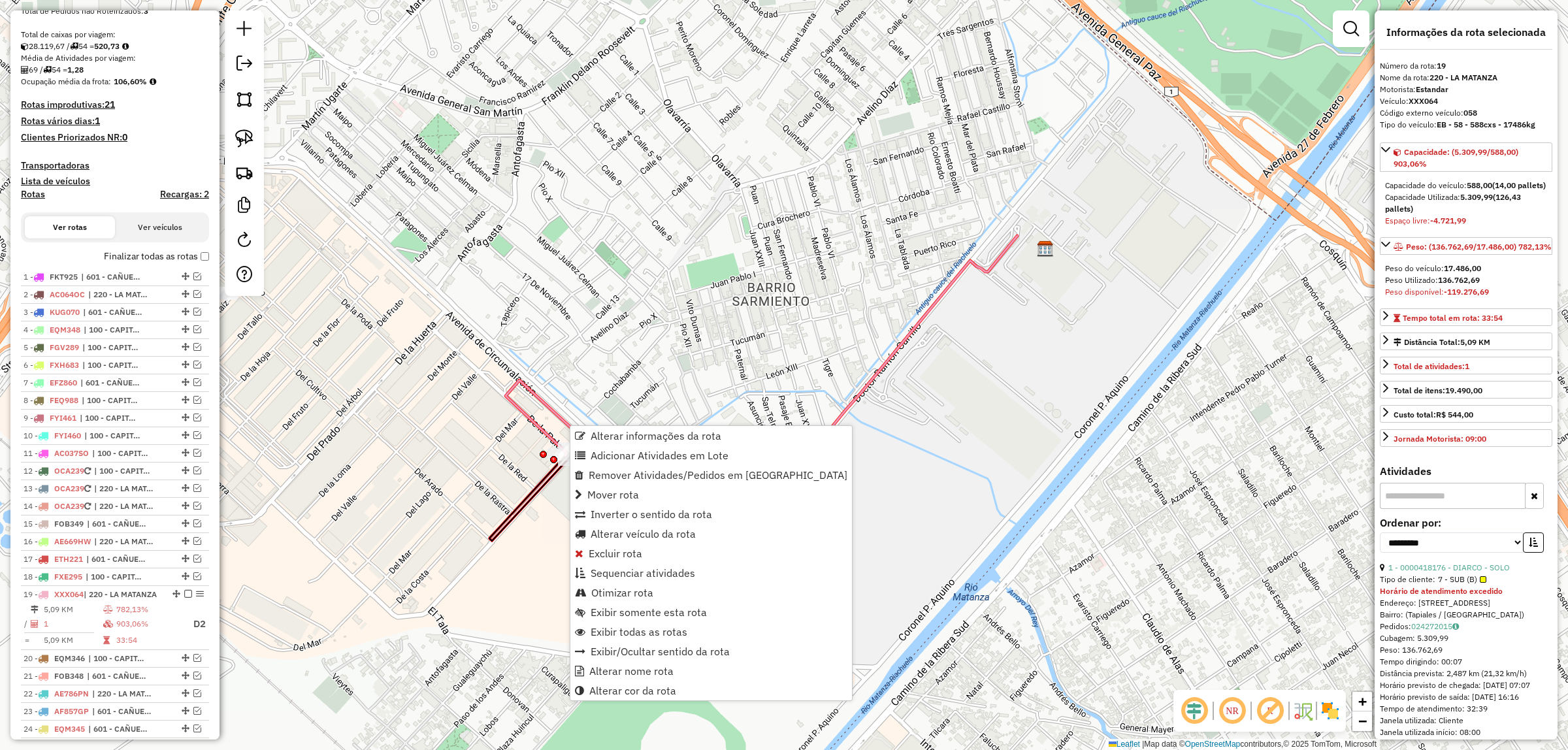
scroll to position [822, 0]
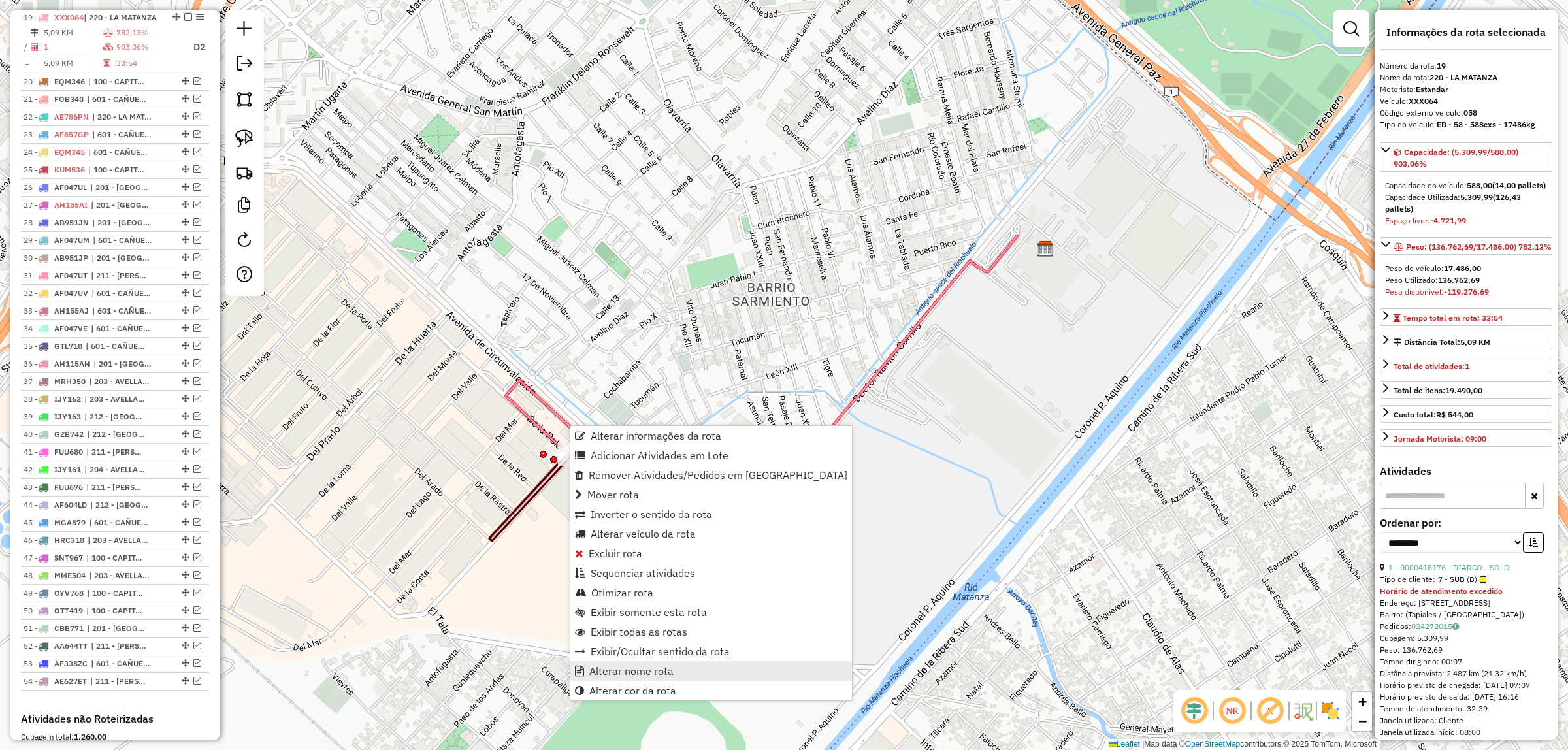
click at [664, 673] on span "Alterar nome rota" at bounding box center [631, 671] width 84 height 10
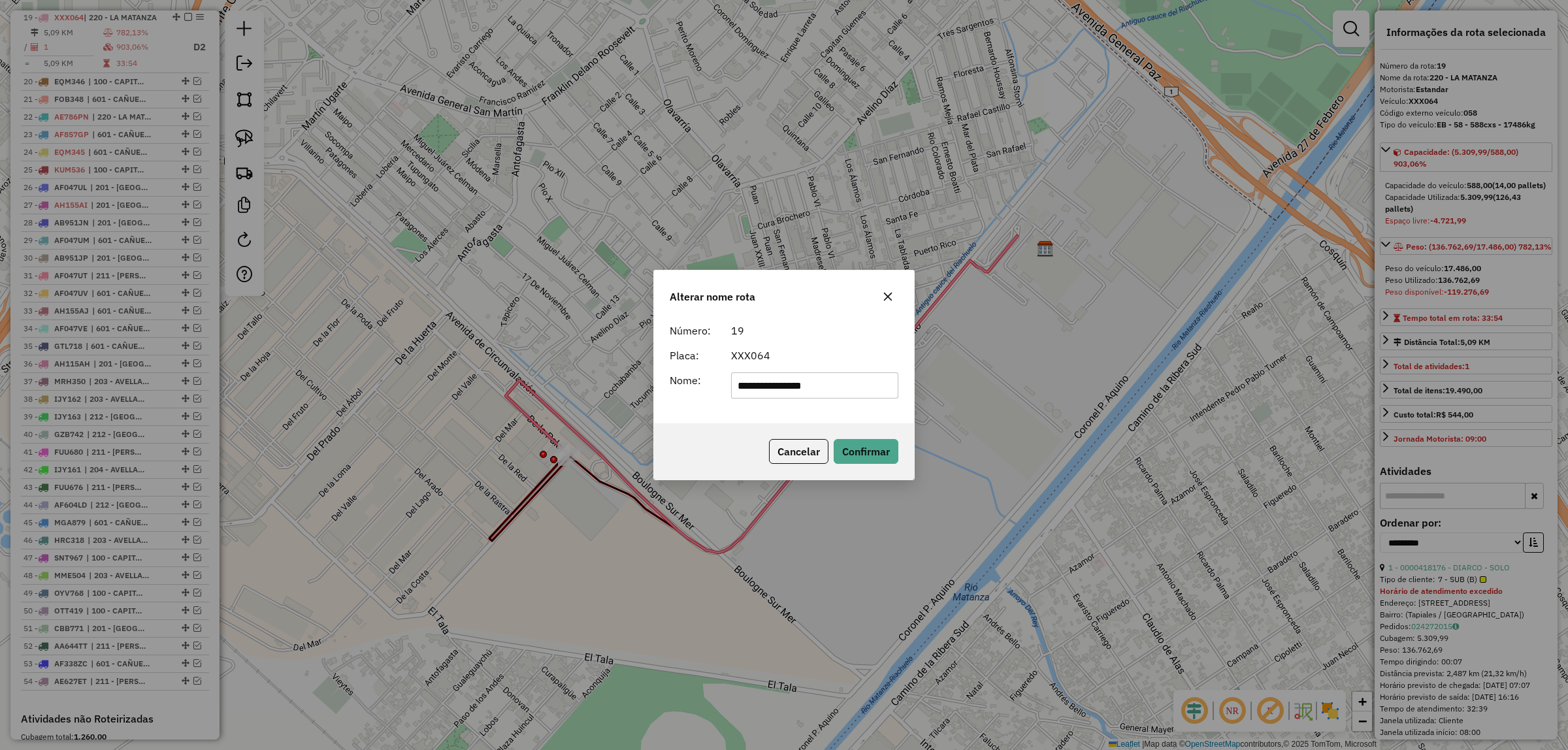
drag, startPoint x: 834, startPoint y: 389, endPoint x: 656, endPoint y: 381, distance: 178.2
click at [656, 381] on div "**********" at bounding box center [784, 370] width 260 height 106
type input "*"
click at [859, 450] on button "Confirmar" at bounding box center [866, 451] width 65 height 24
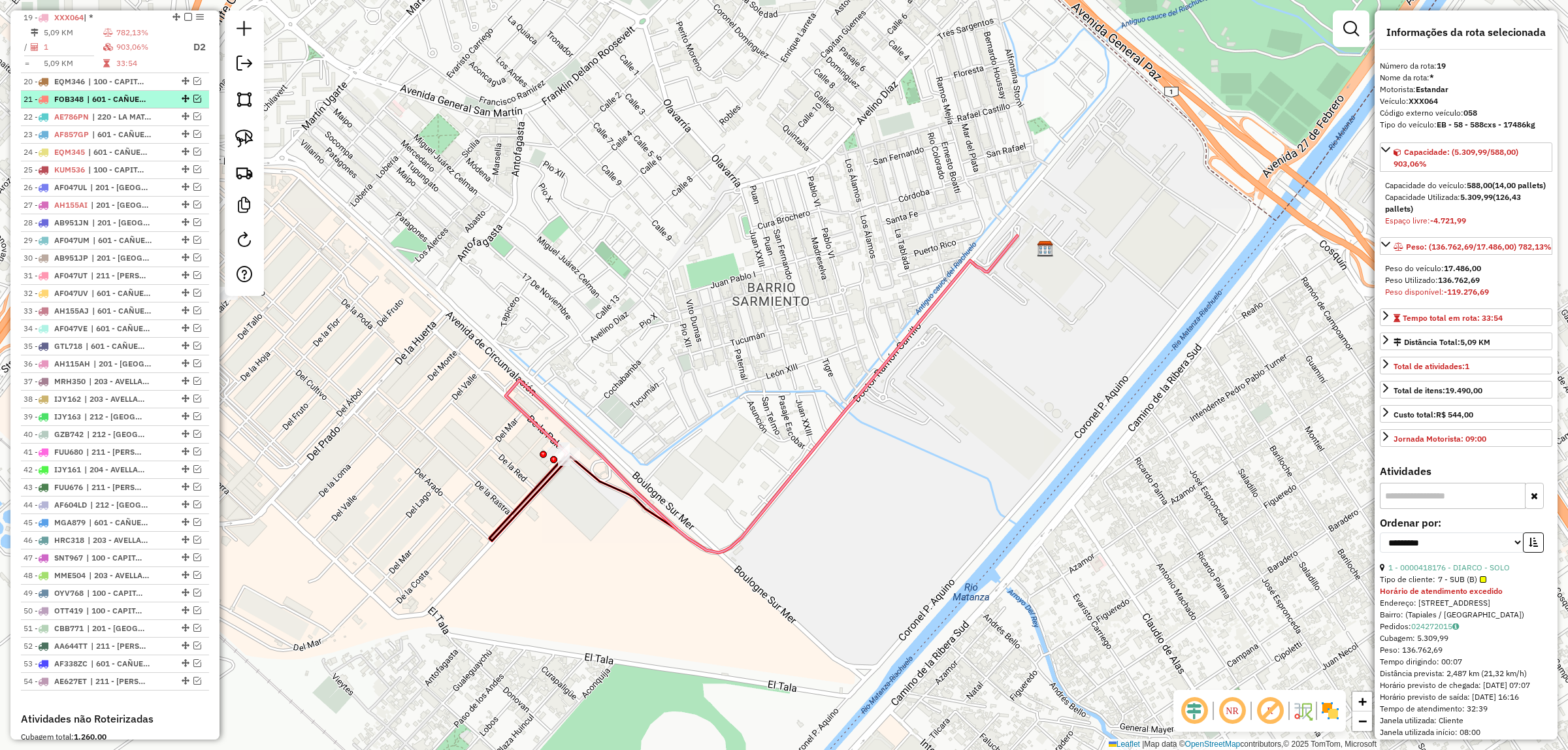
scroll to position [658, 0]
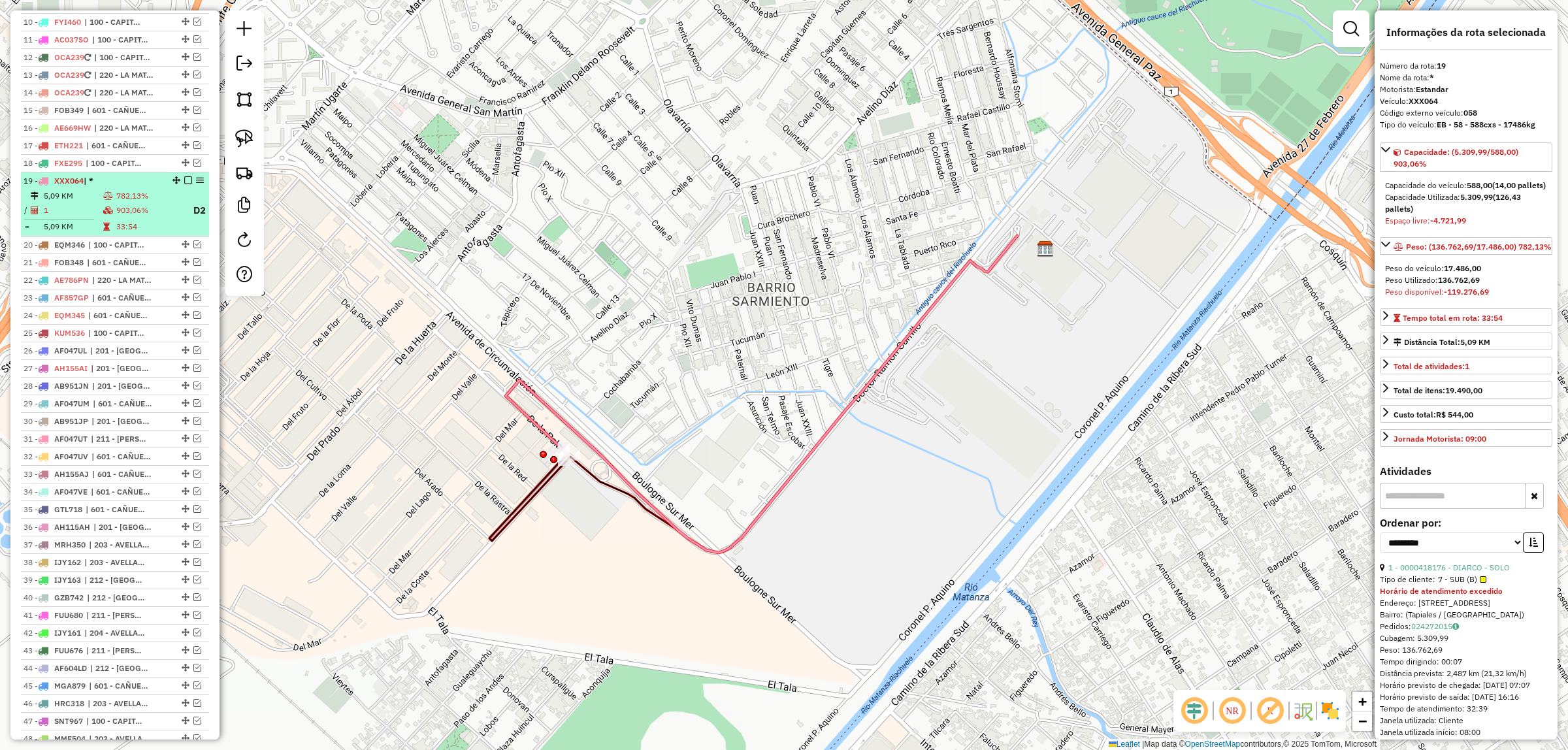
click at [184, 182] on em at bounding box center [188, 180] width 8 height 8
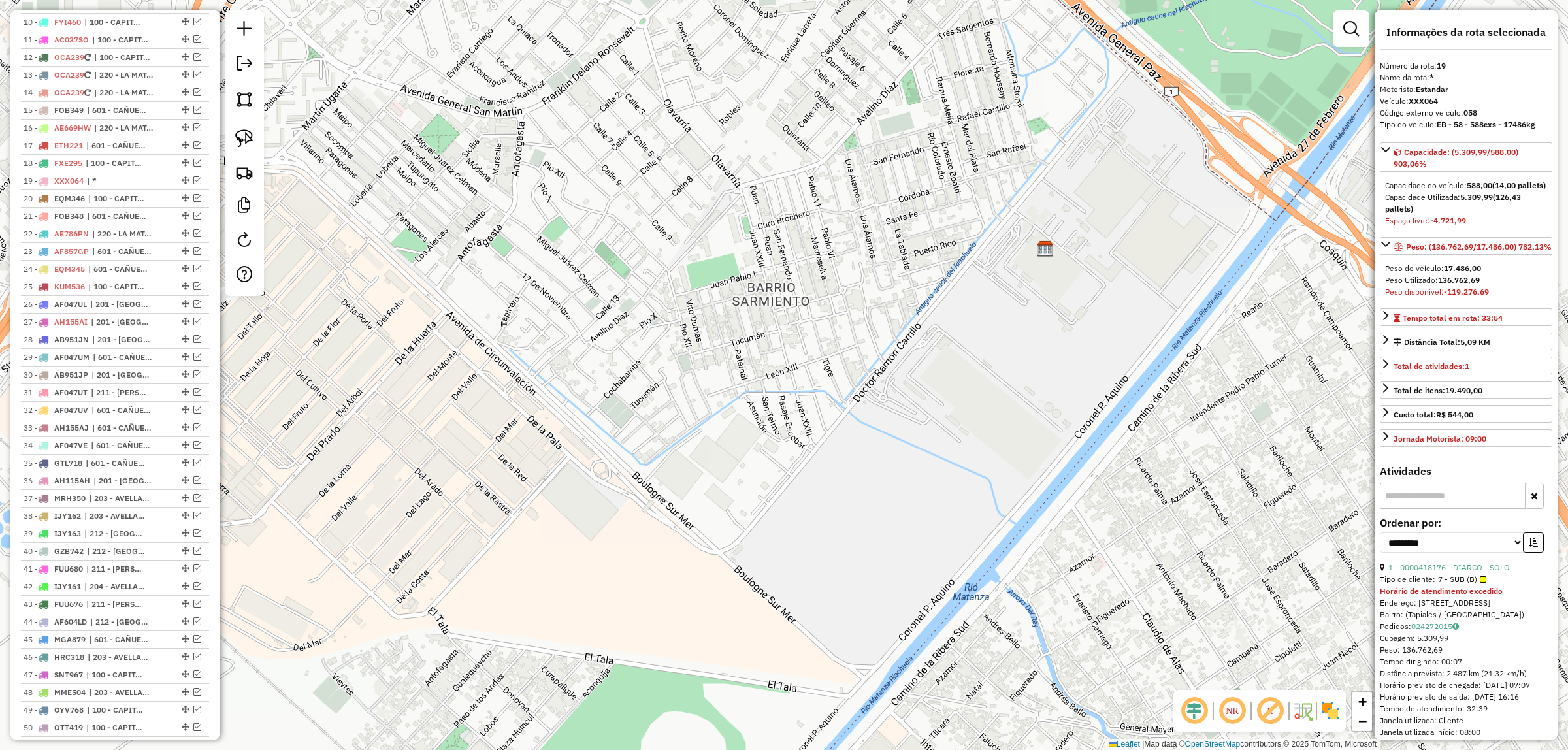
scroll to position [332, 0]
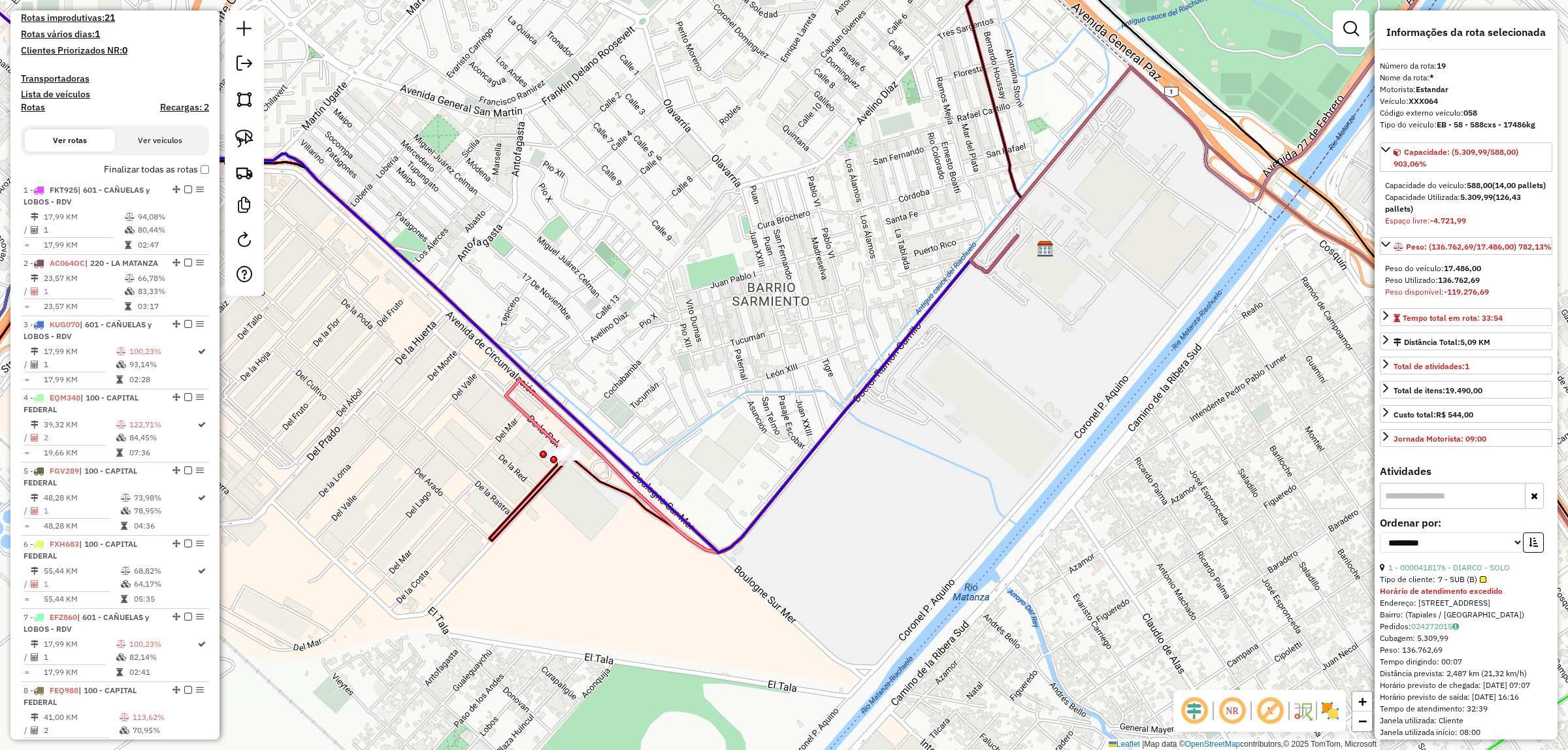
click at [35, 105] on h4 "Rotas" at bounding box center [33, 107] width 24 height 11
select select "*"
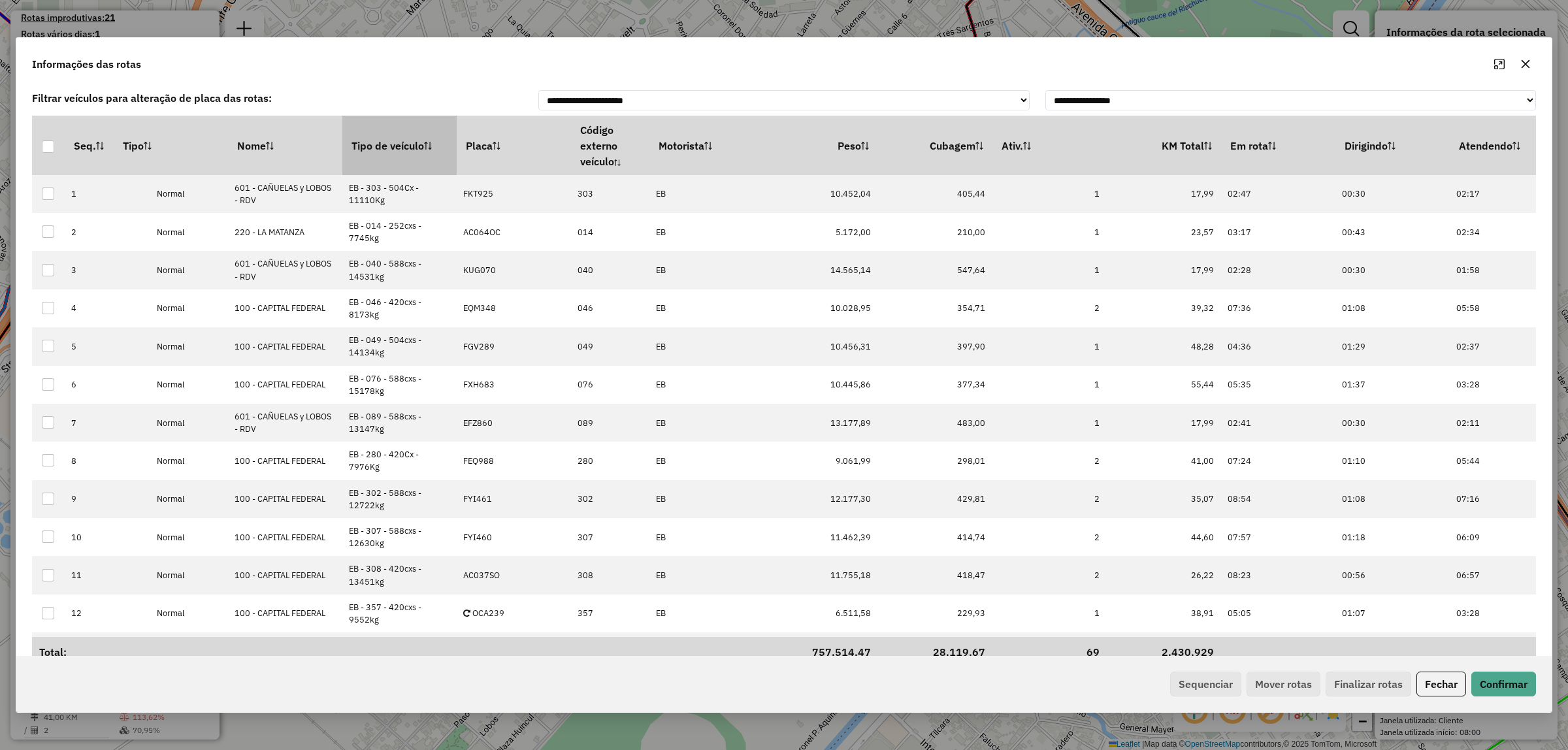
click at [408, 141] on th "Tipo de veículo" at bounding box center [399, 145] width 114 height 59
click at [1208, 684] on button "Sequenciar" at bounding box center [1206, 683] width 71 height 24
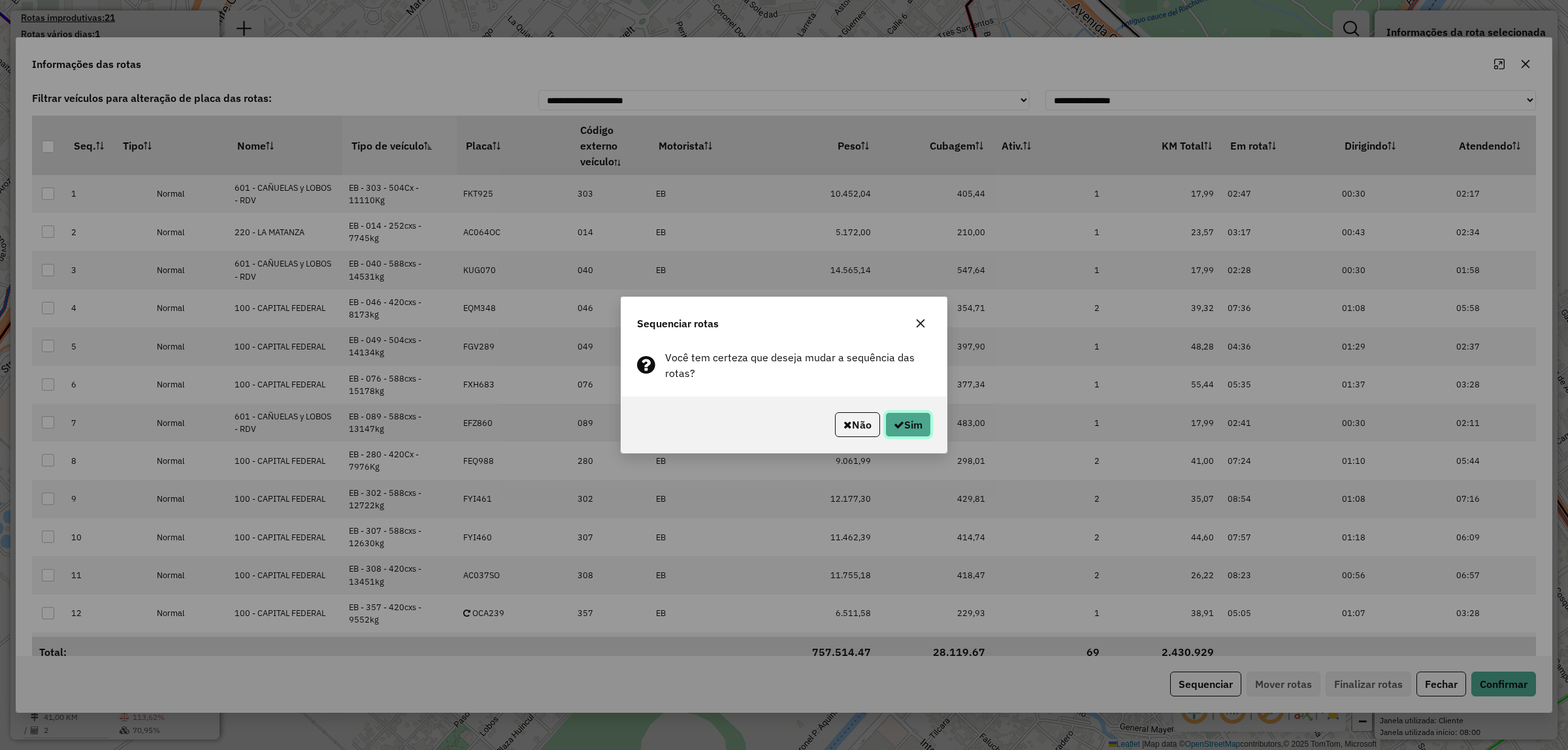
click at [912, 425] on button "Sim" at bounding box center [908, 424] width 46 height 24
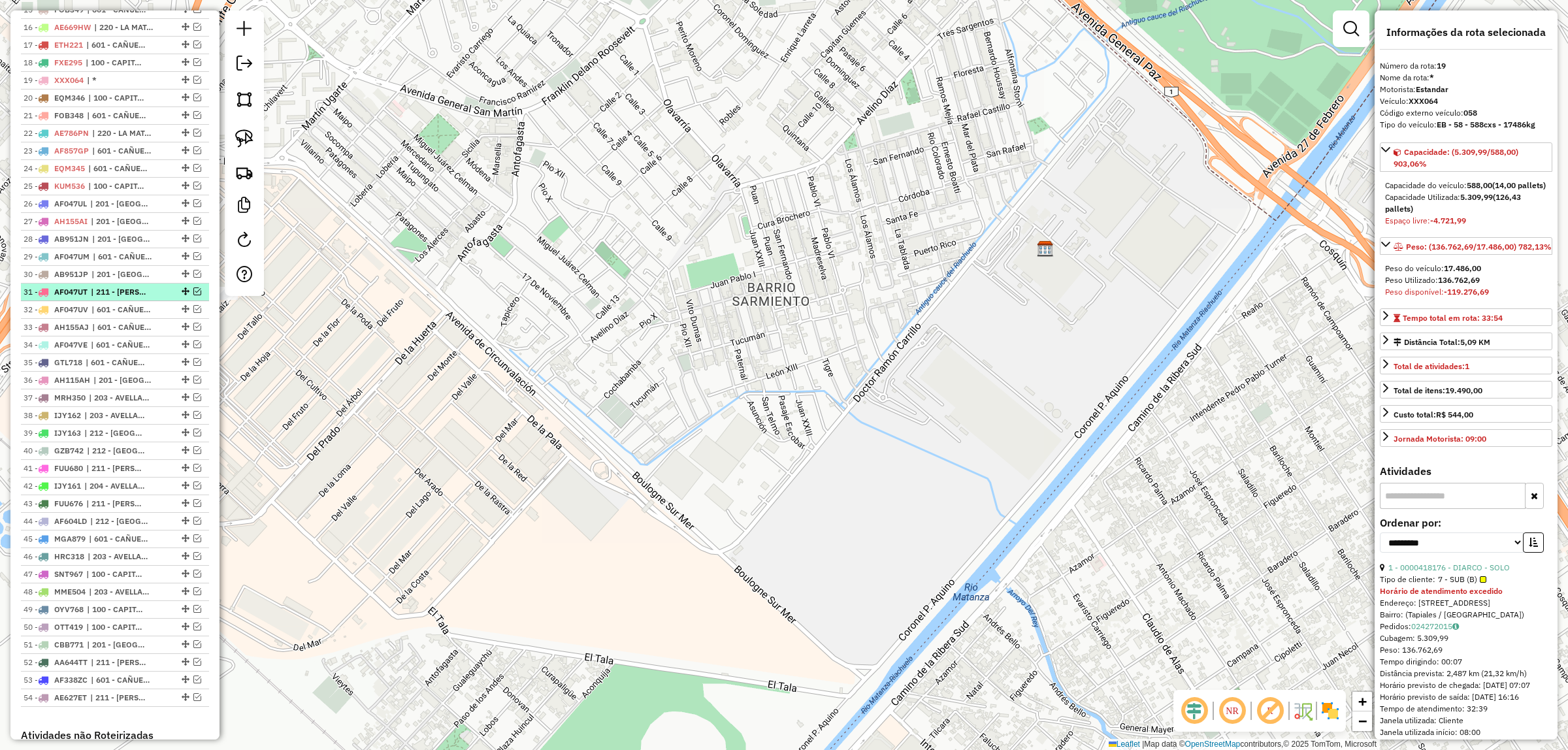
scroll to position [1084, 0]
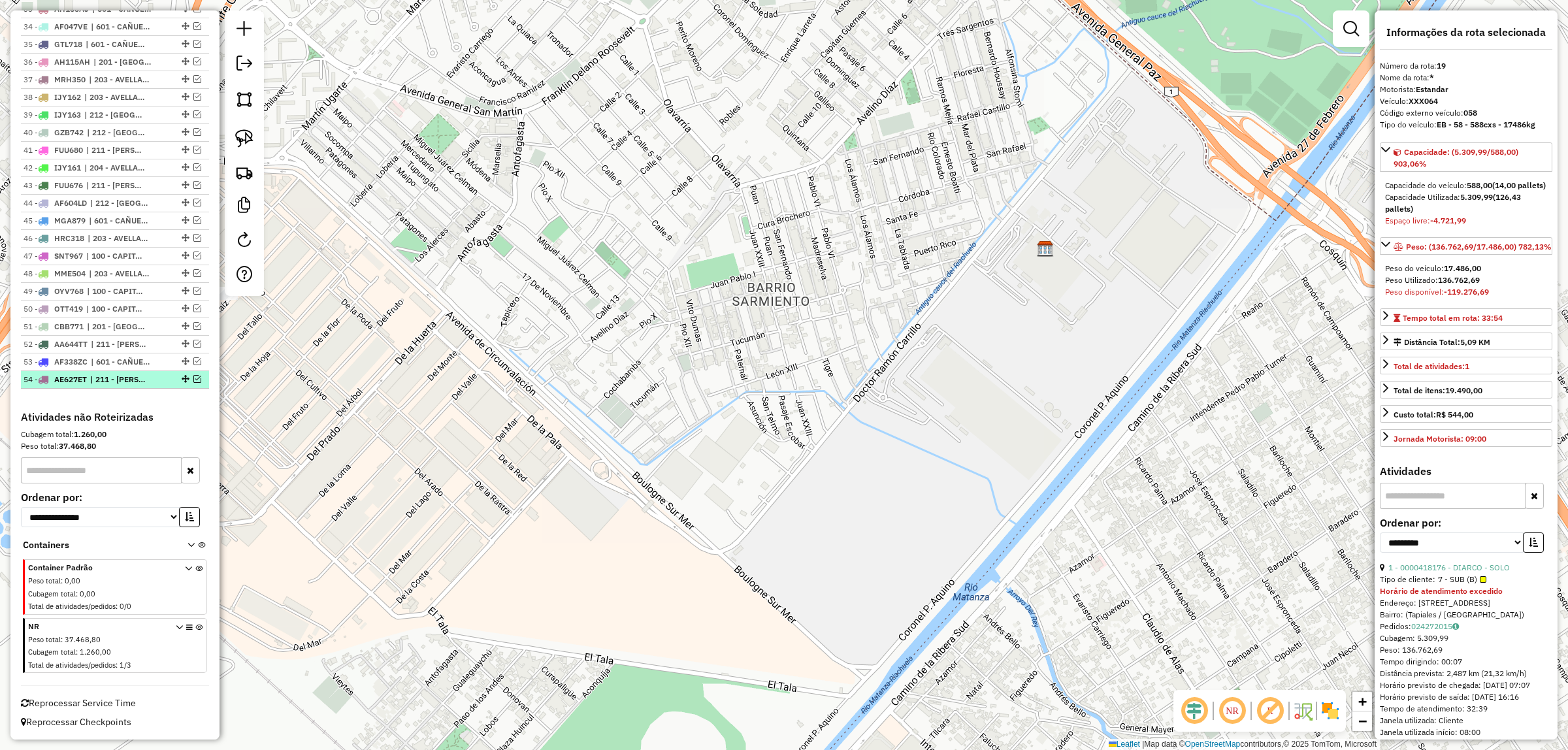
click at [92, 373] on span "| 211 - [PERSON_NAME]" at bounding box center [120, 379] width 60 height 12
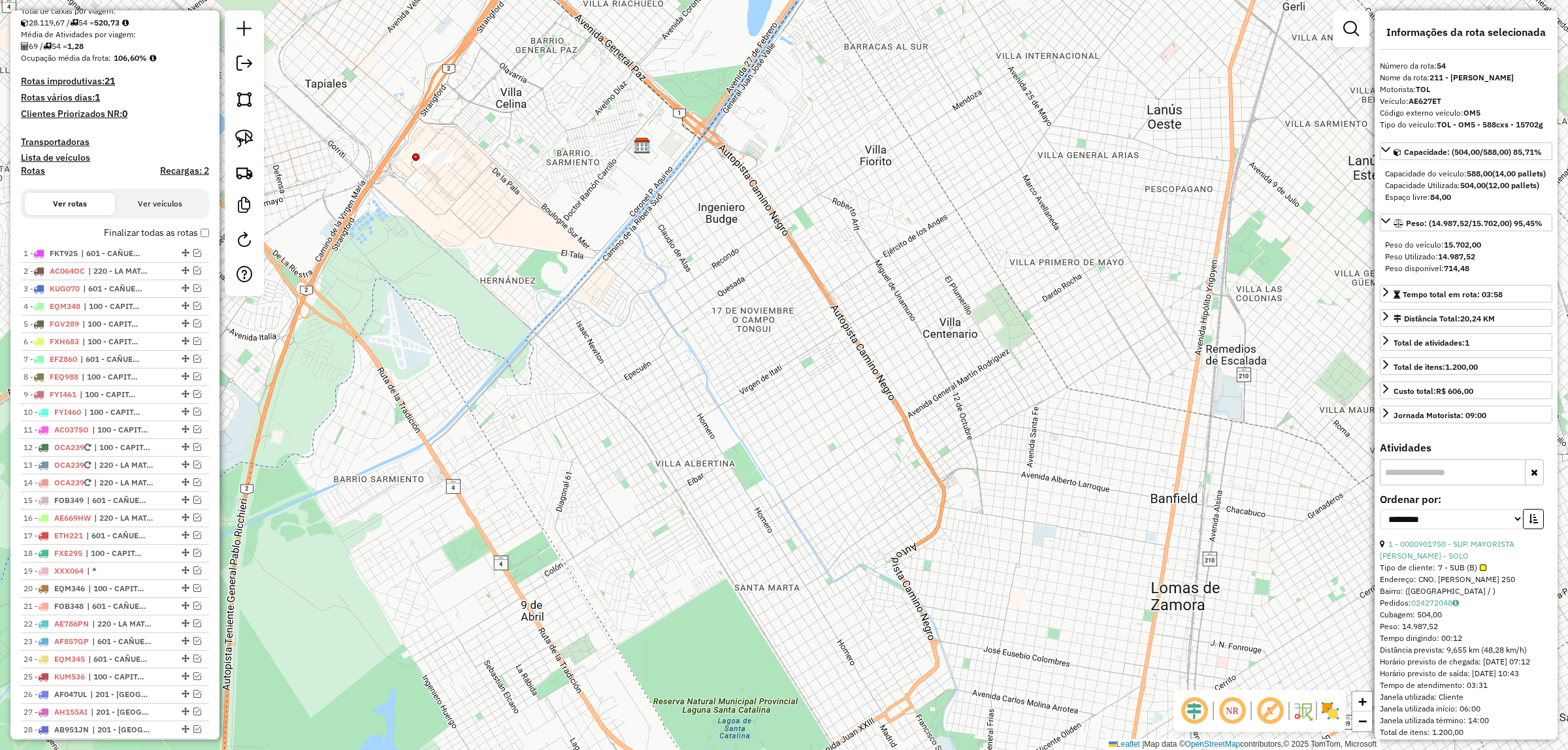
scroll to position [0, 0]
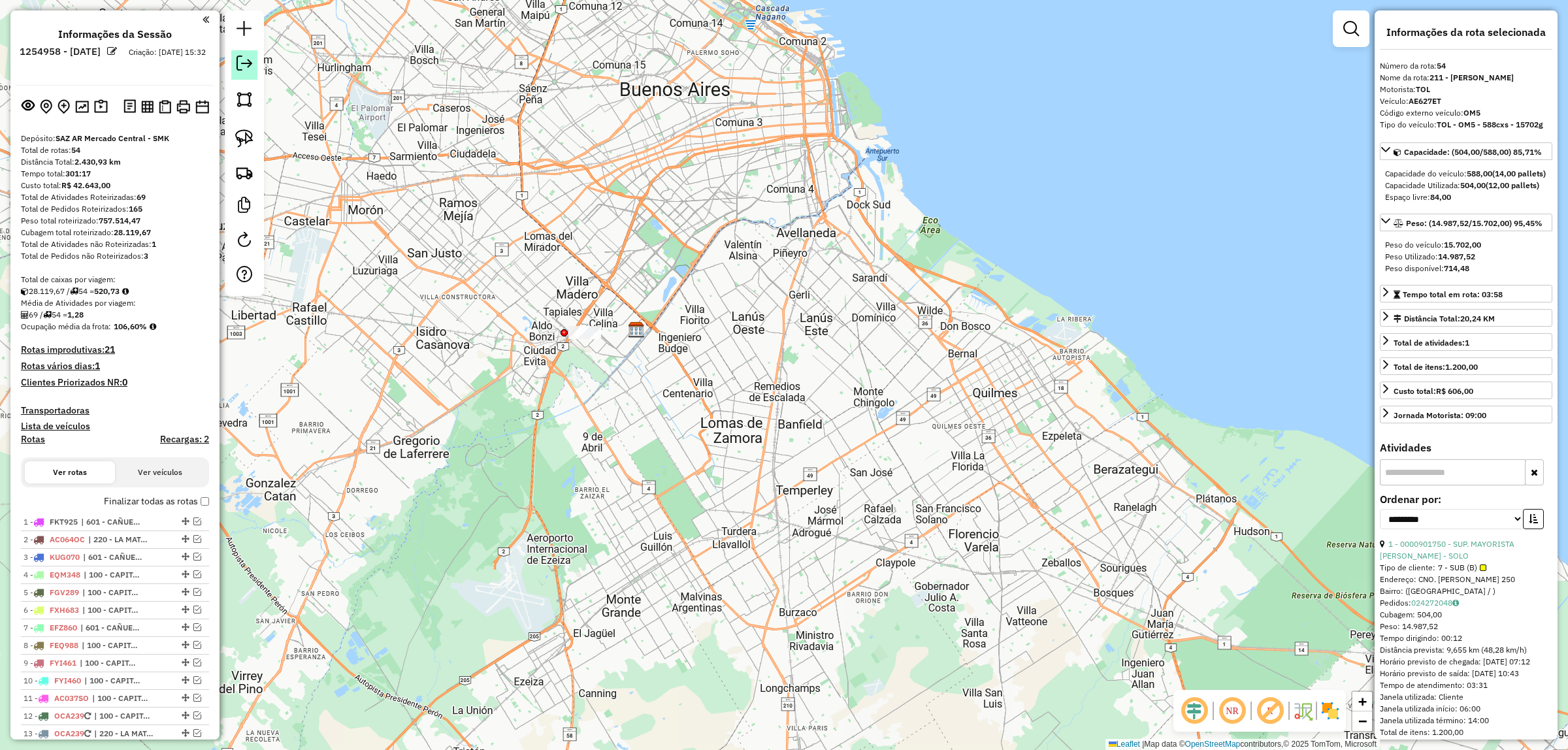
click at [242, 62] on em at bounding box center [244, 63] width 16 height 16
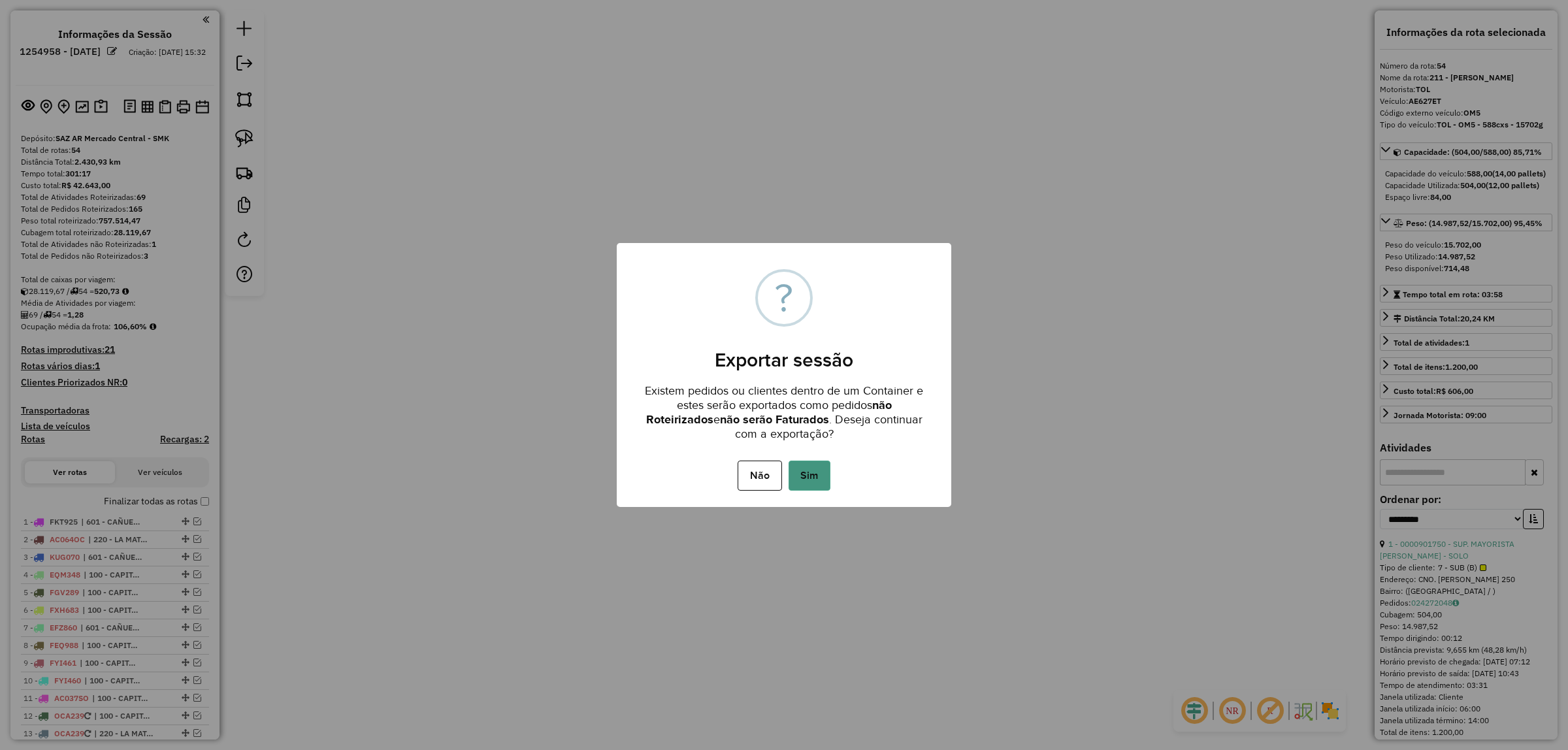
click at [814, 478] on button "Sim" at bounding box center [808, 476] width 41 height 30
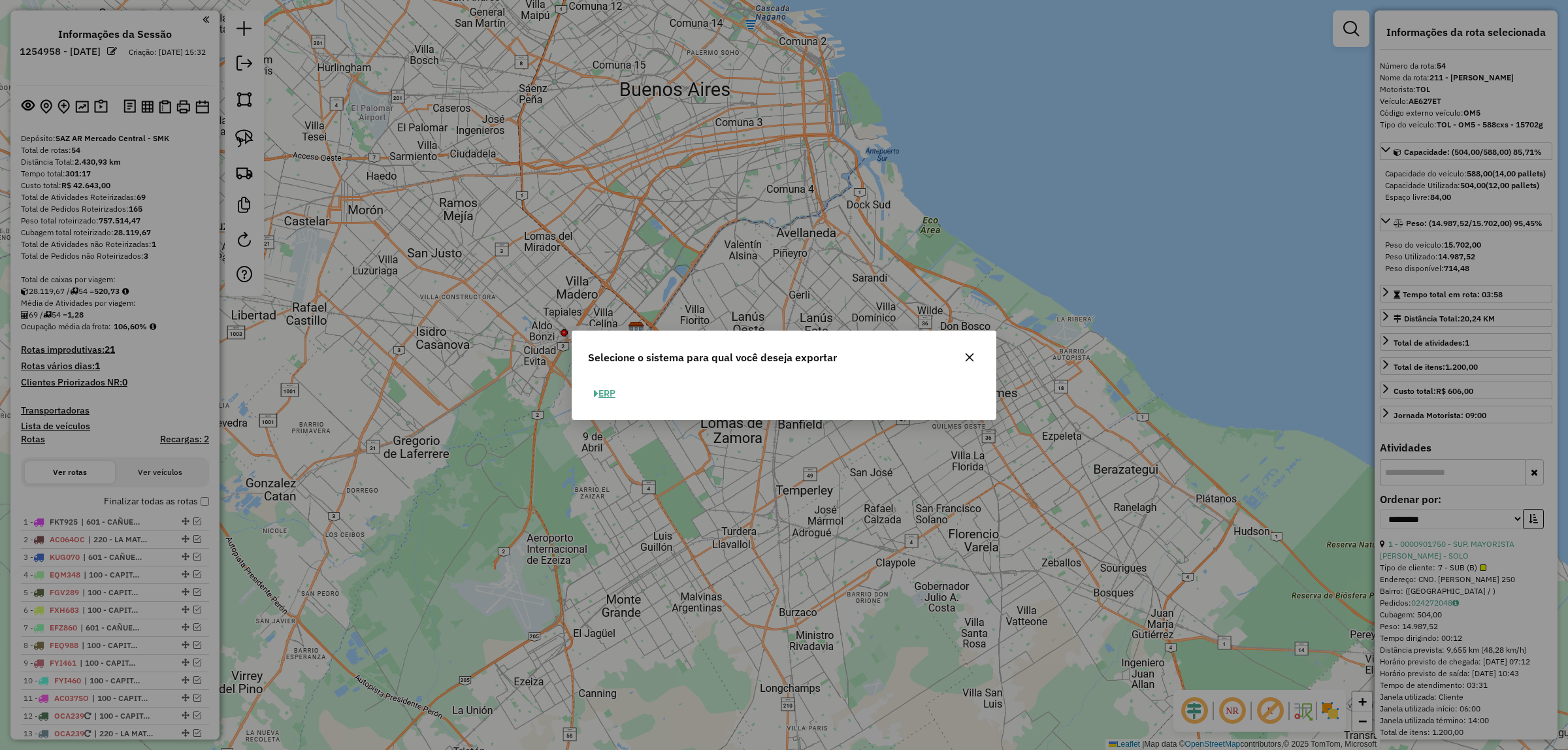
click at [609, 389] on button "ERP" at bounding box center [604, 394] width 33 height 20
select select "**"
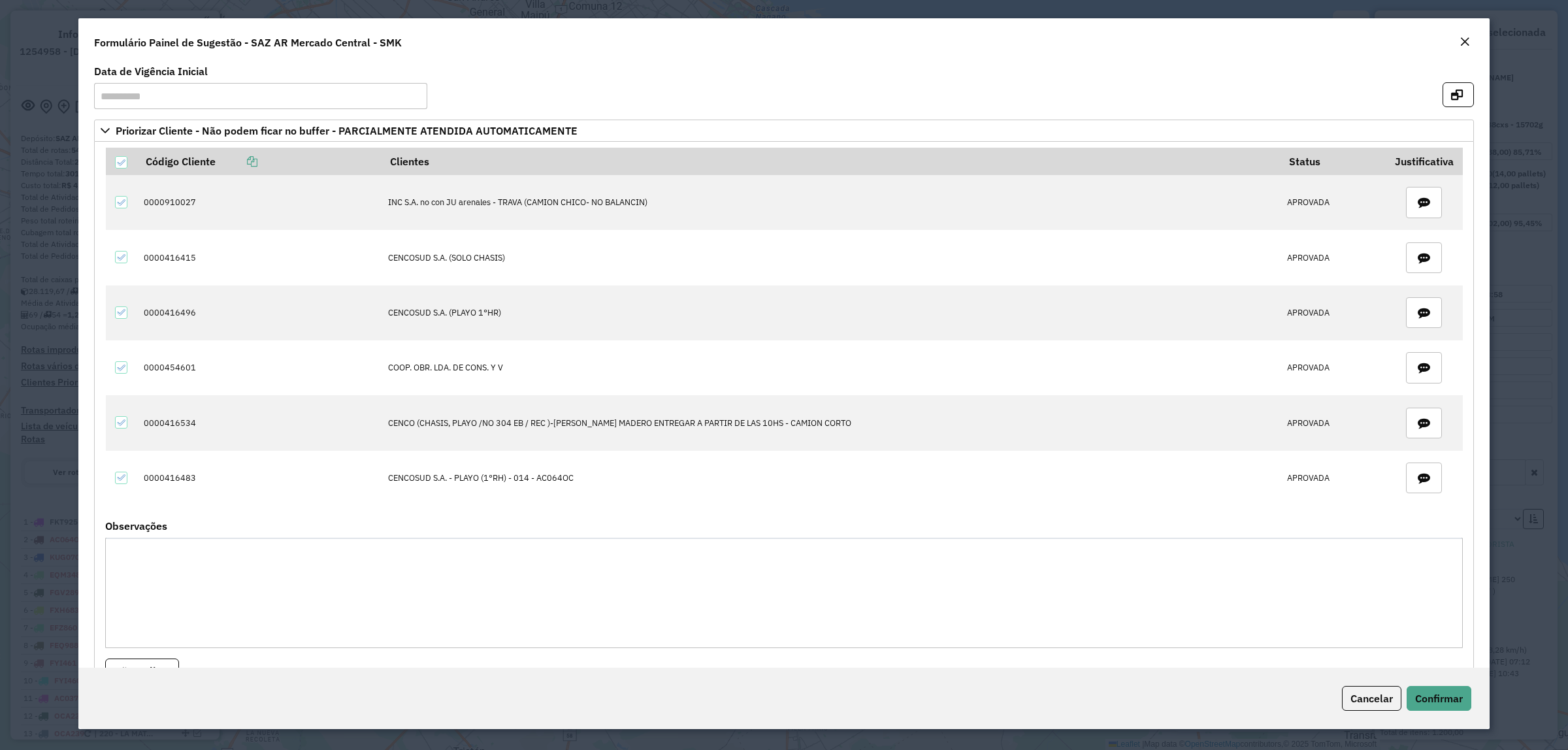
click at [1470, 41] on em "Close" at bounding box center [1464, 41] width 10 height 10
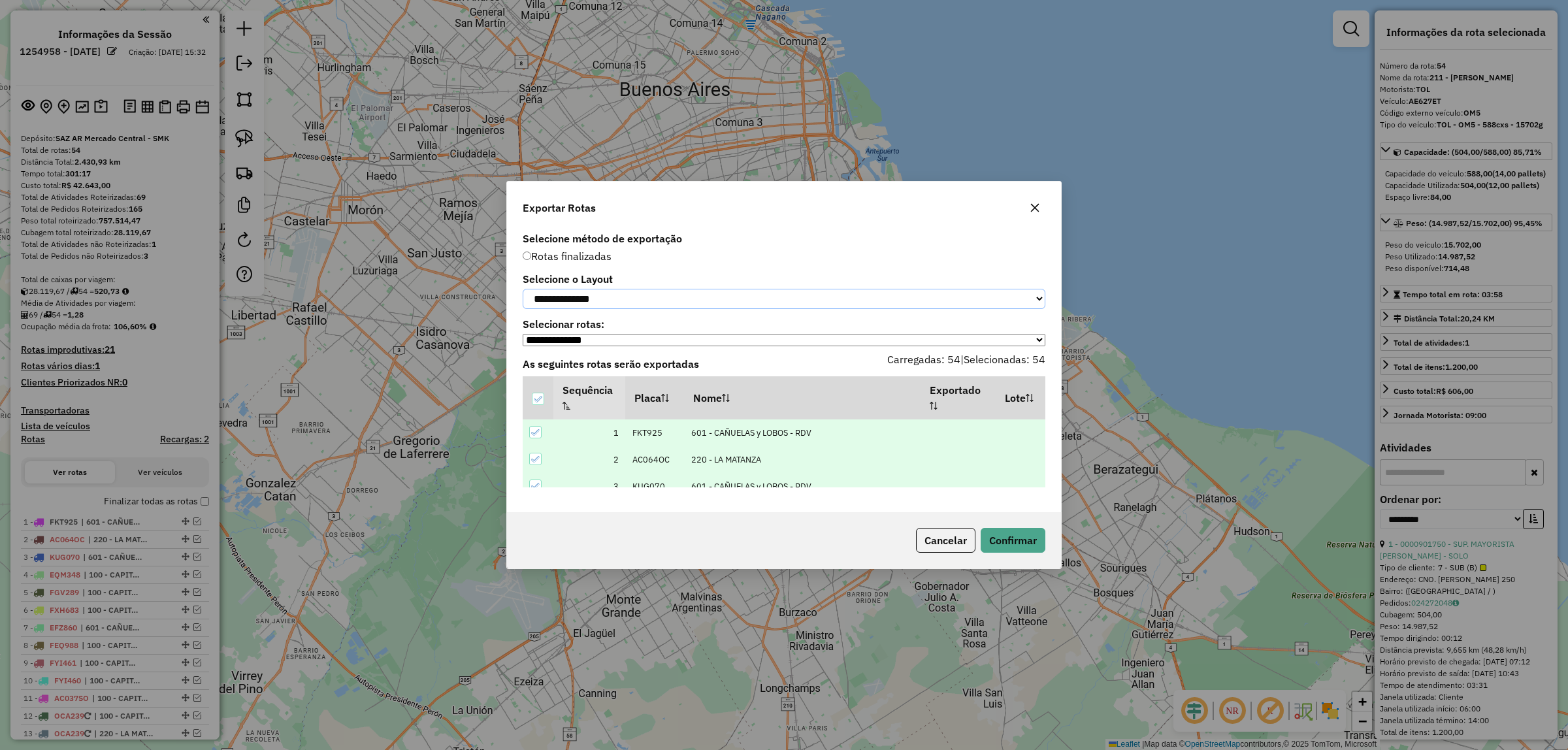
click at [652, 295] on select "**********" at bounding box center [784, 299] width 523 height 20
select select "*********"
click at [523, 289] on select "**********" at bounding box center [784, 299] width 523 height 20
click at [994, 541] on button "Confirmar" at bounding box center [1013, 540] width 65 height 24
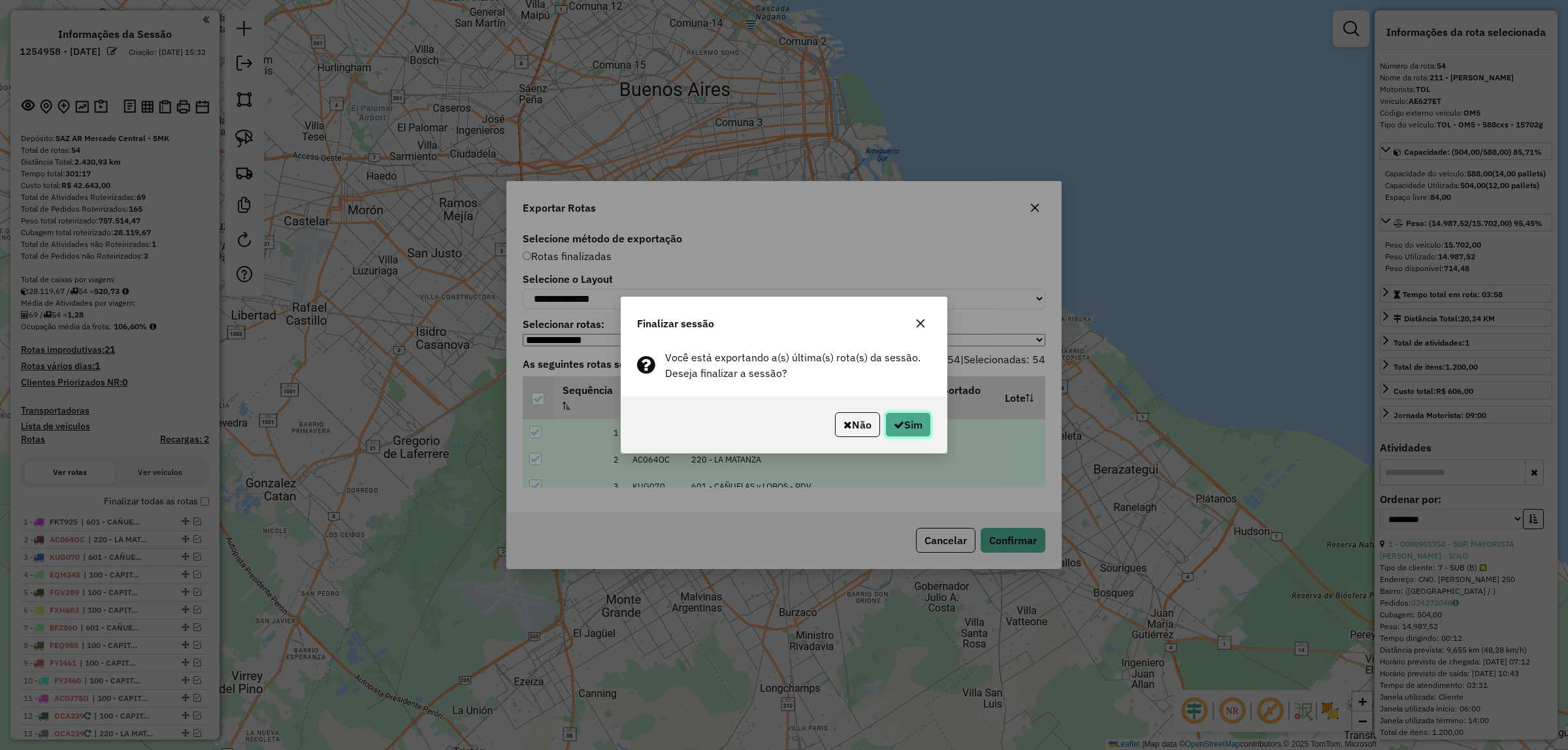
click at [917, 423] on button "Sim" at bounding box center [908, 424] width 46 height 24
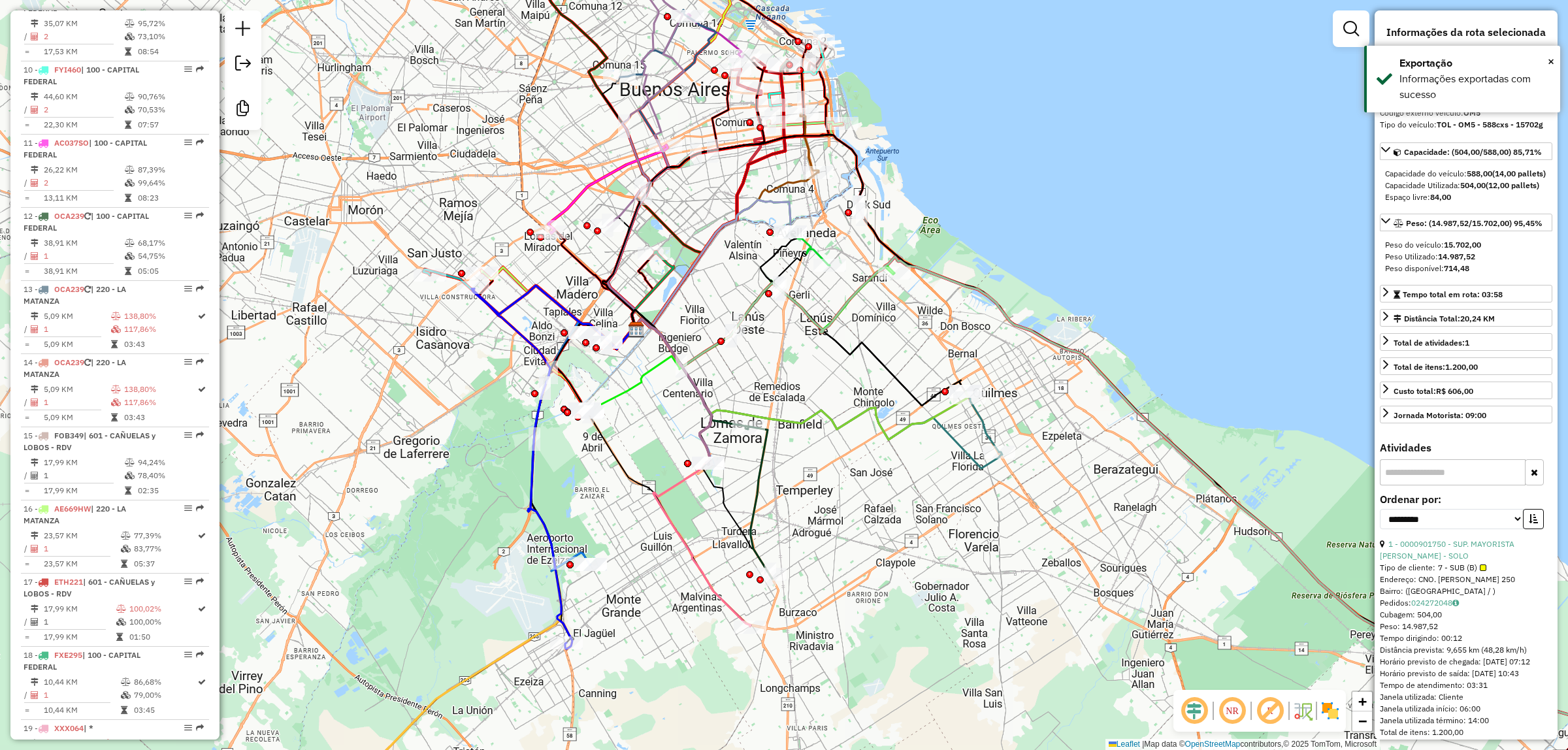
scroll to position [4014, 0]
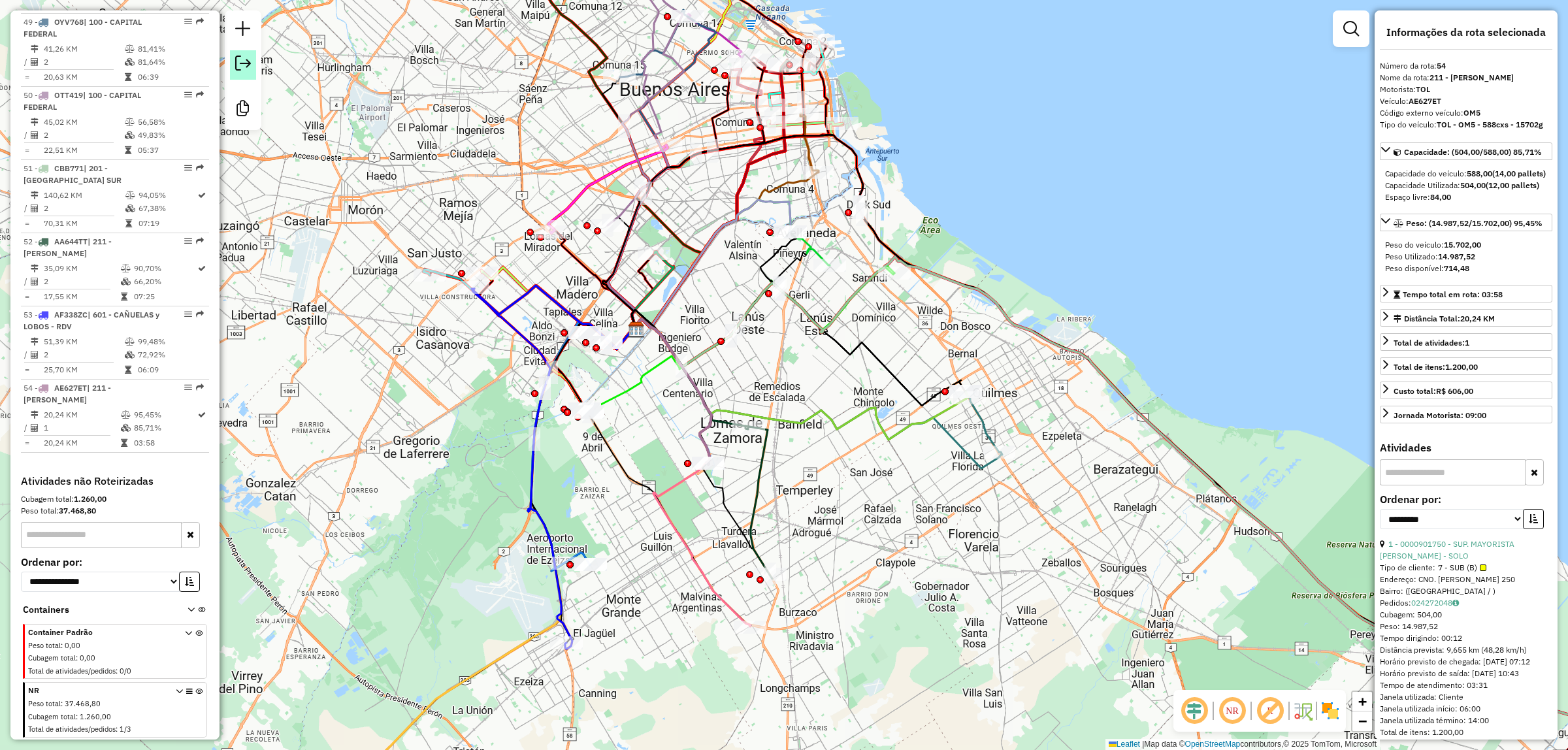
click at [242, 62] on em at bounding box center [242, 63] width 16 height 16
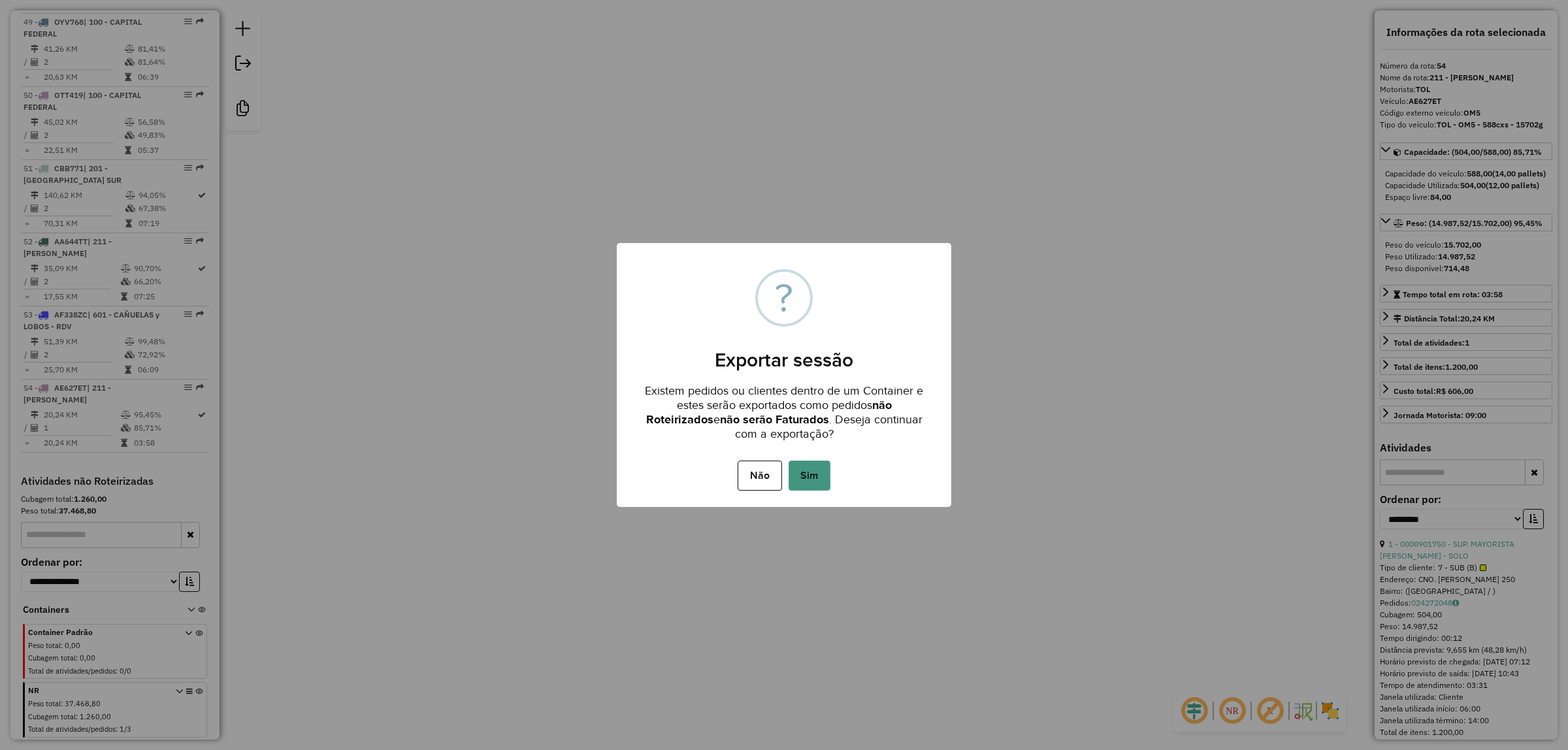
click at [808, 472] on button "Sim" at bounding box center [808, 476] width 41 height 30
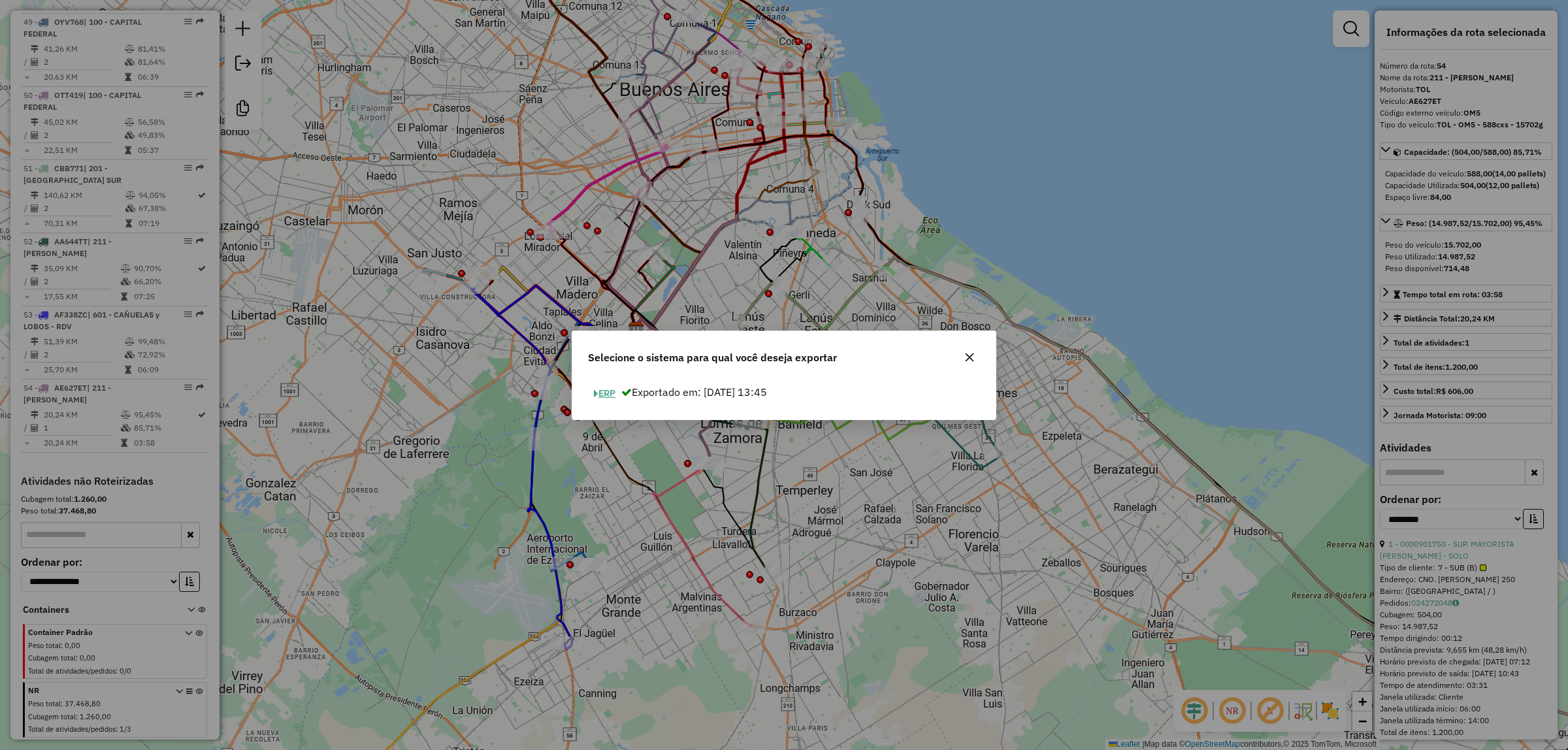
click at [612, 392] on button "ERP" at bounding box center [604, 394] width 33 height 20
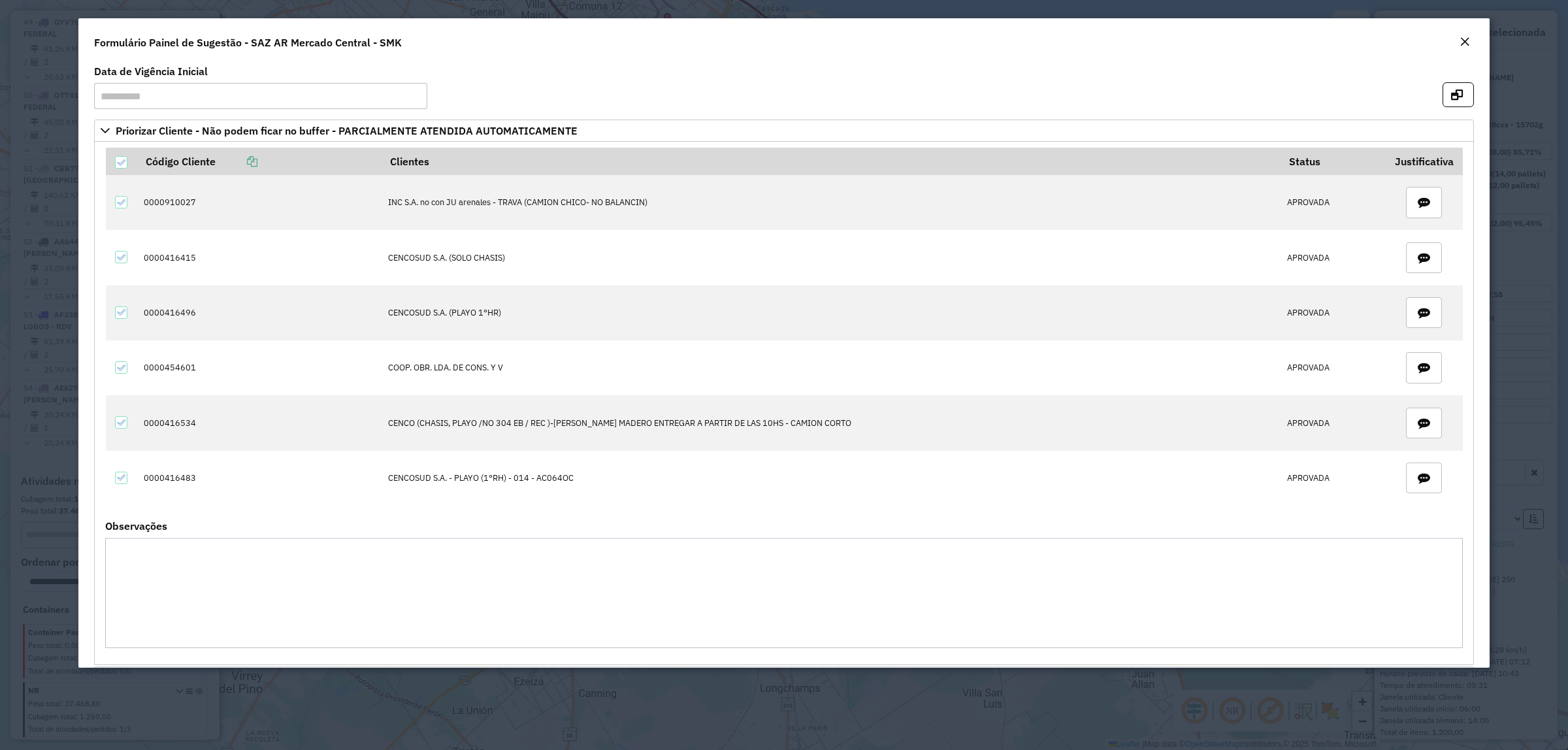
click at [1462, 40] on em "Close" at bounding box center [1464, 41] width 10 height 10
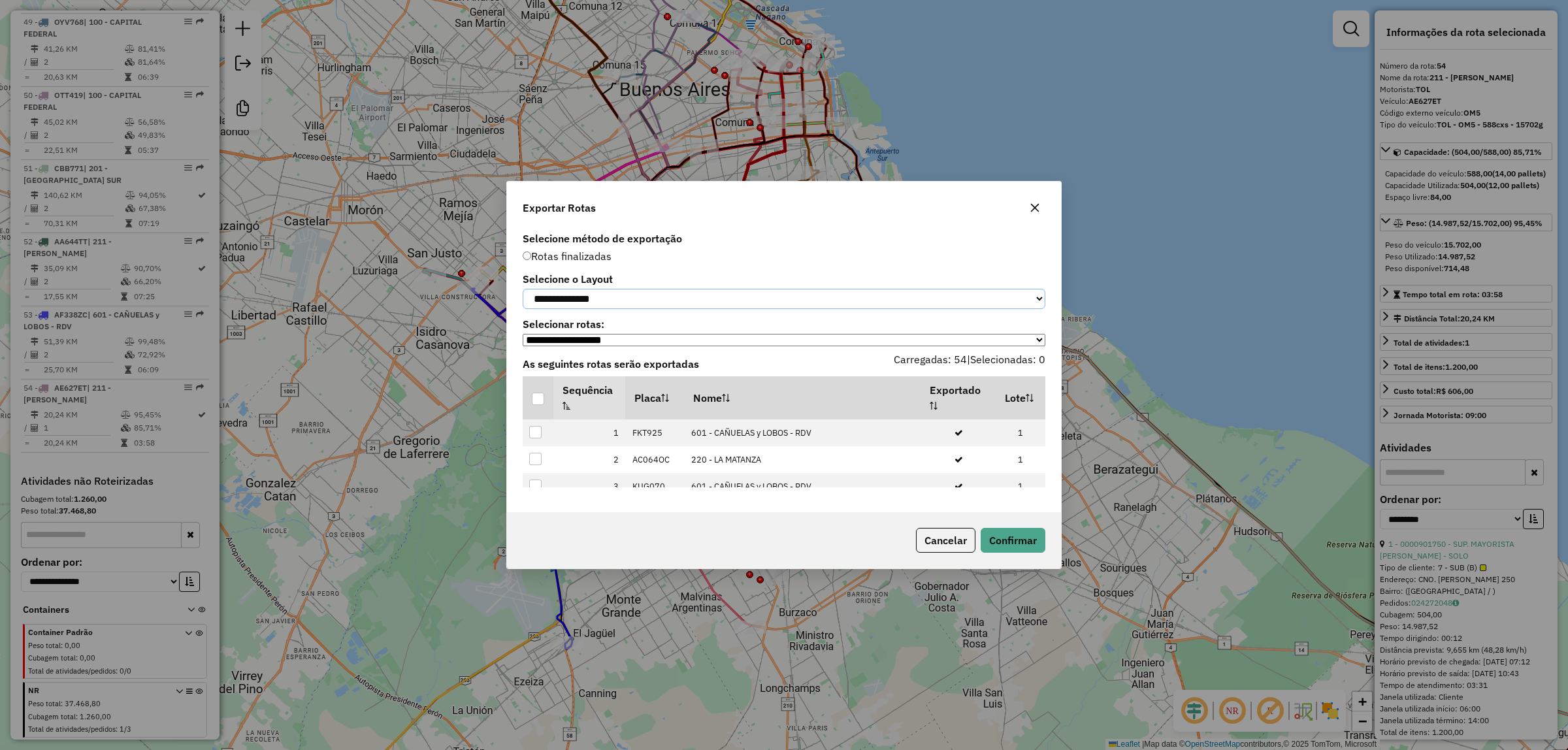
click at [599, 296] on select "**********" at bounding box center [784, 299] width 523 height 20
select select "*********"
click at [523, 289] on select "**********" at bounding box center [784, 299] width 523 height 20
click at [533, 402] on div at bounding box center [537, 399] width 13 height 13
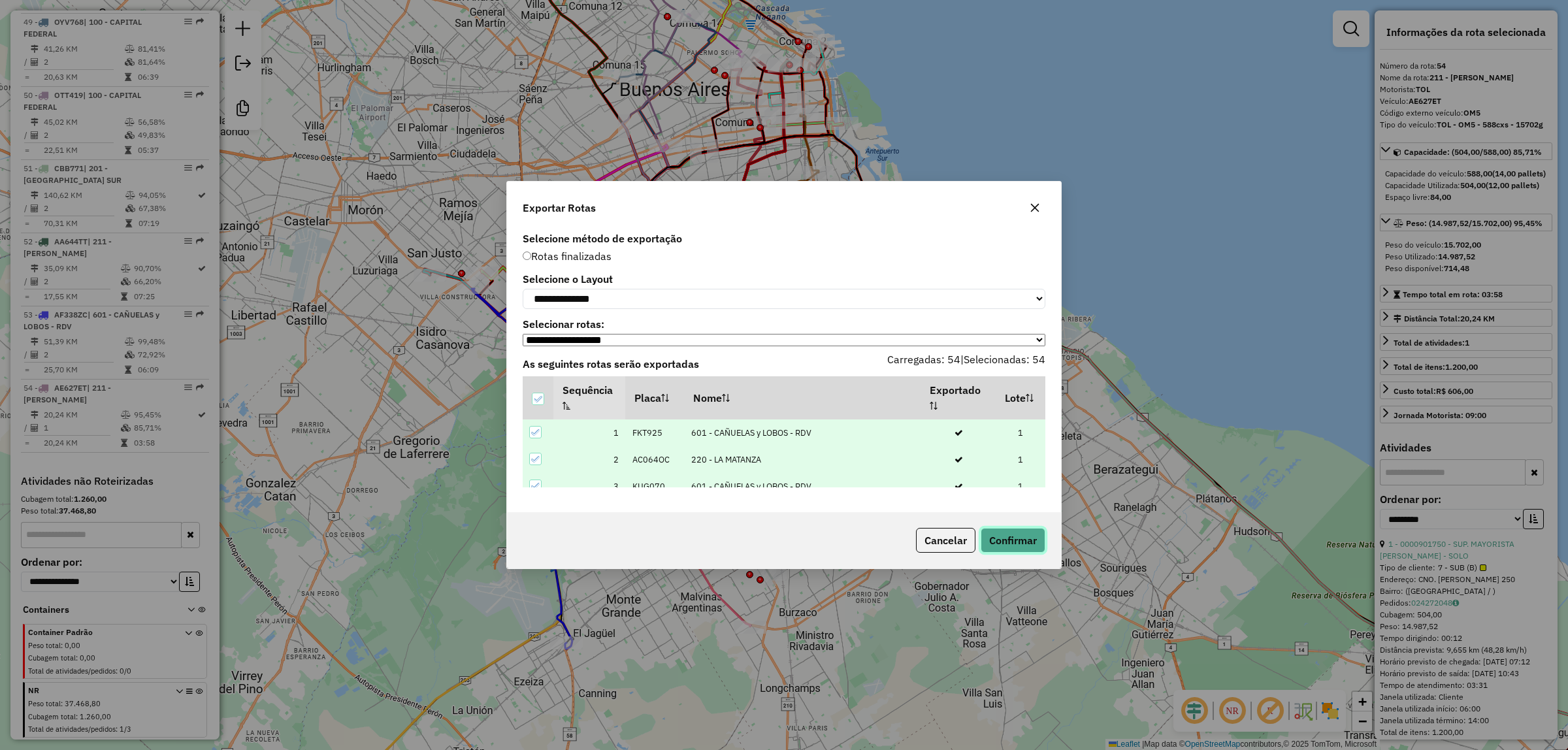
click at [999, 536] on button "Confirmar" at bounding box center [1013, 540] width 65 height 24
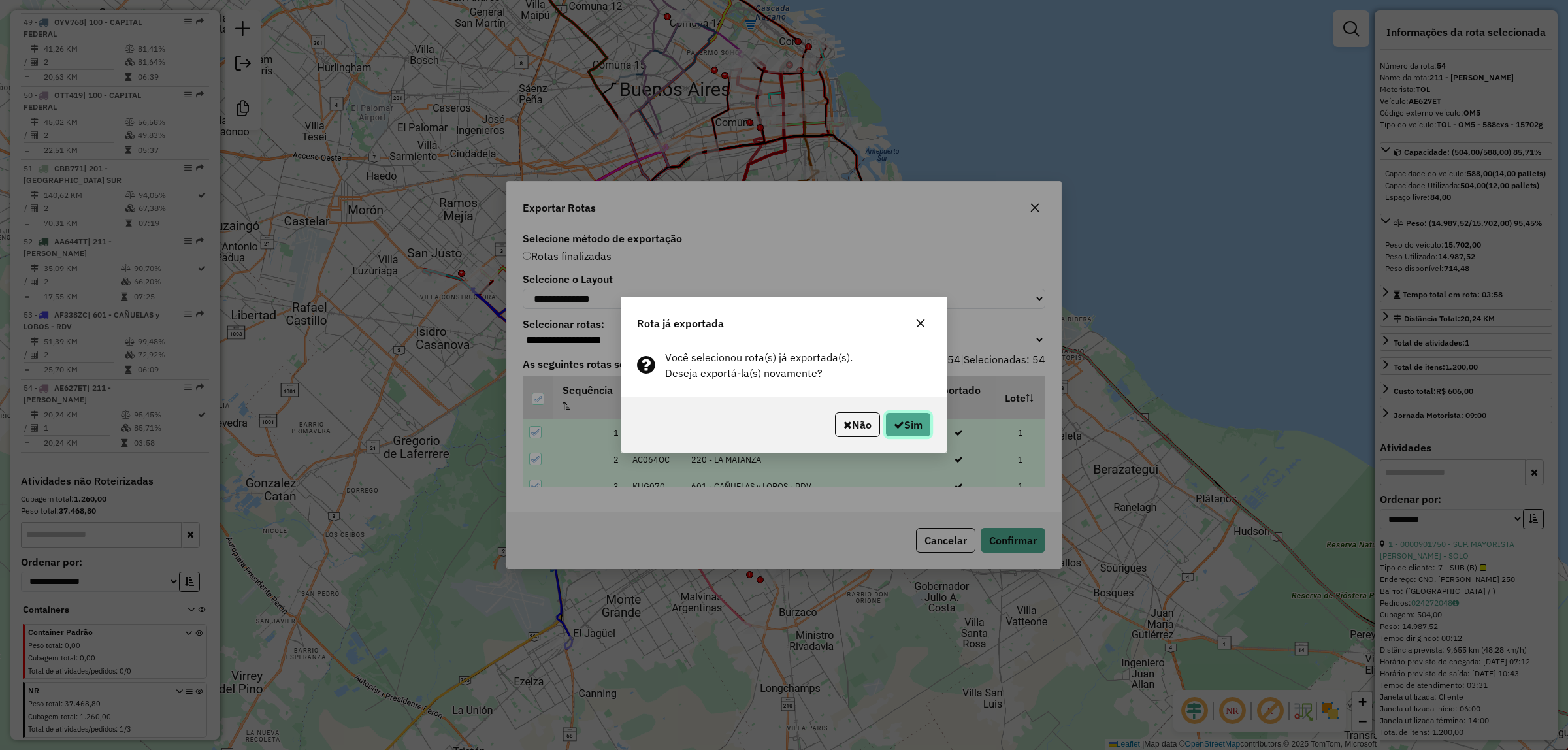
click at [909, 422] on button "Sim" at bounding box center [908, 424] width 46 height 24
